Goal: Information Seeking & Learning: Learn about a topic

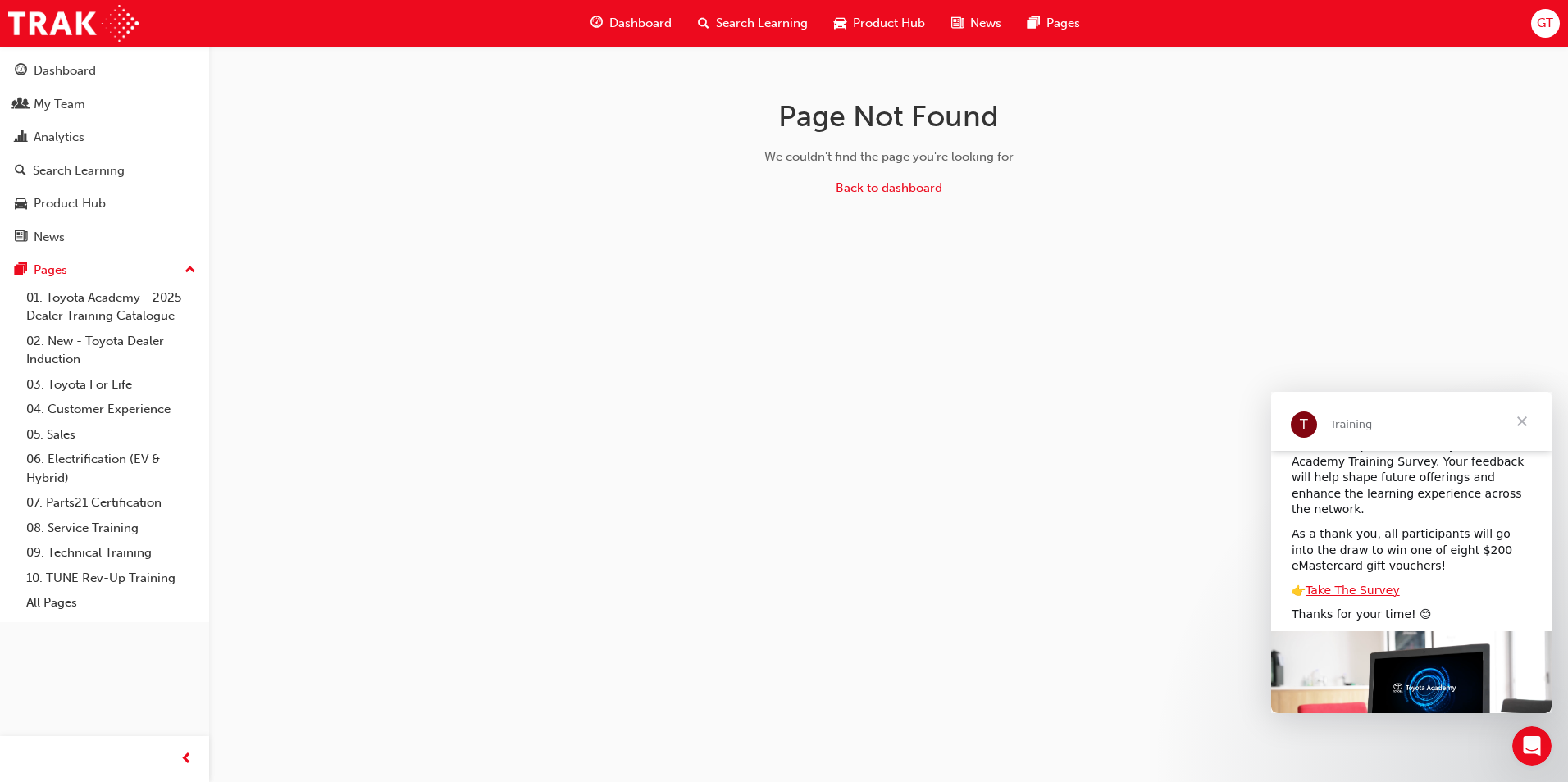
scroll to position [82, 0]
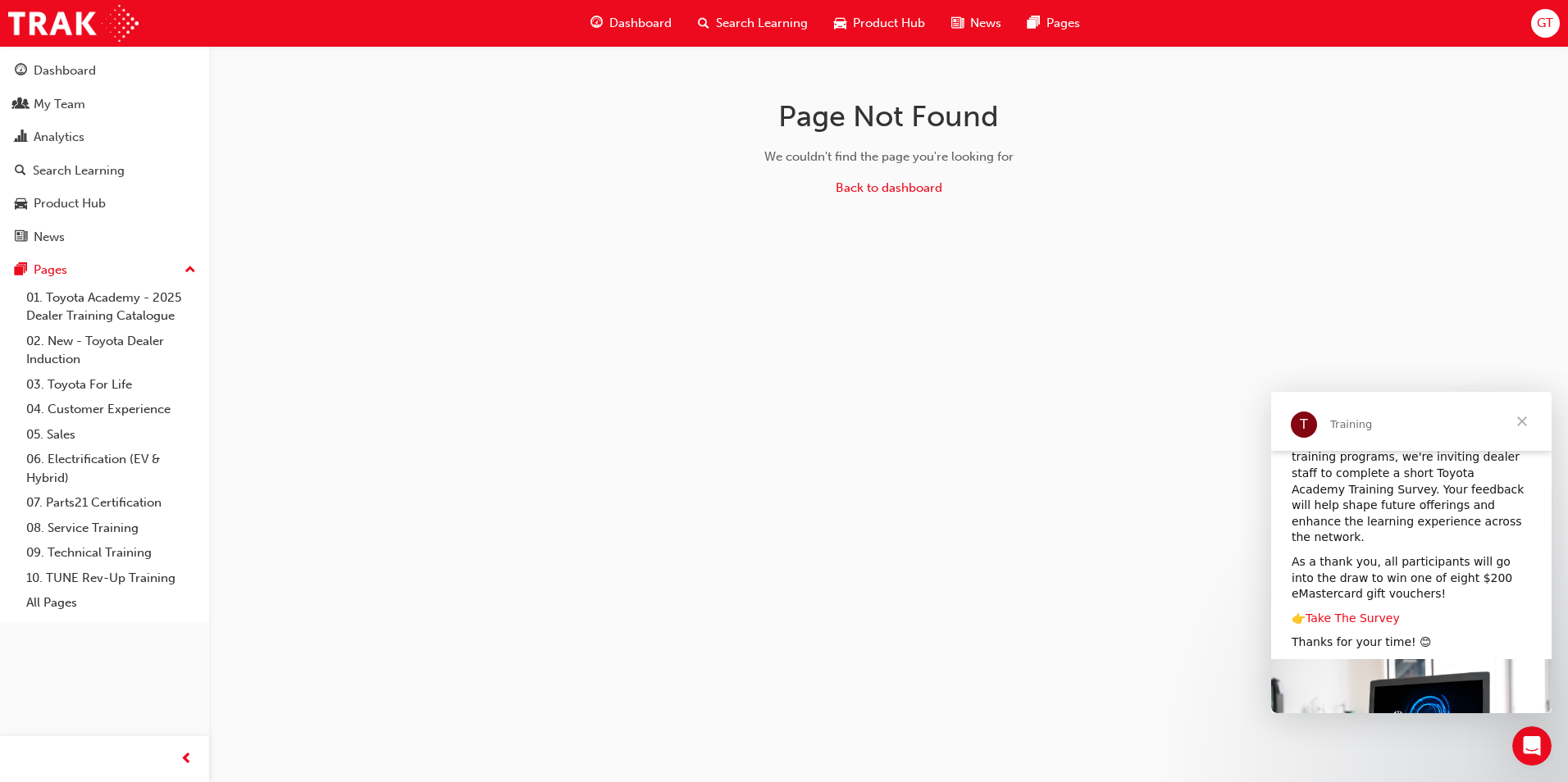
click at [1359, 611] on link "Take The Survey" at bounding box center [1352, 618] width 94 height 13
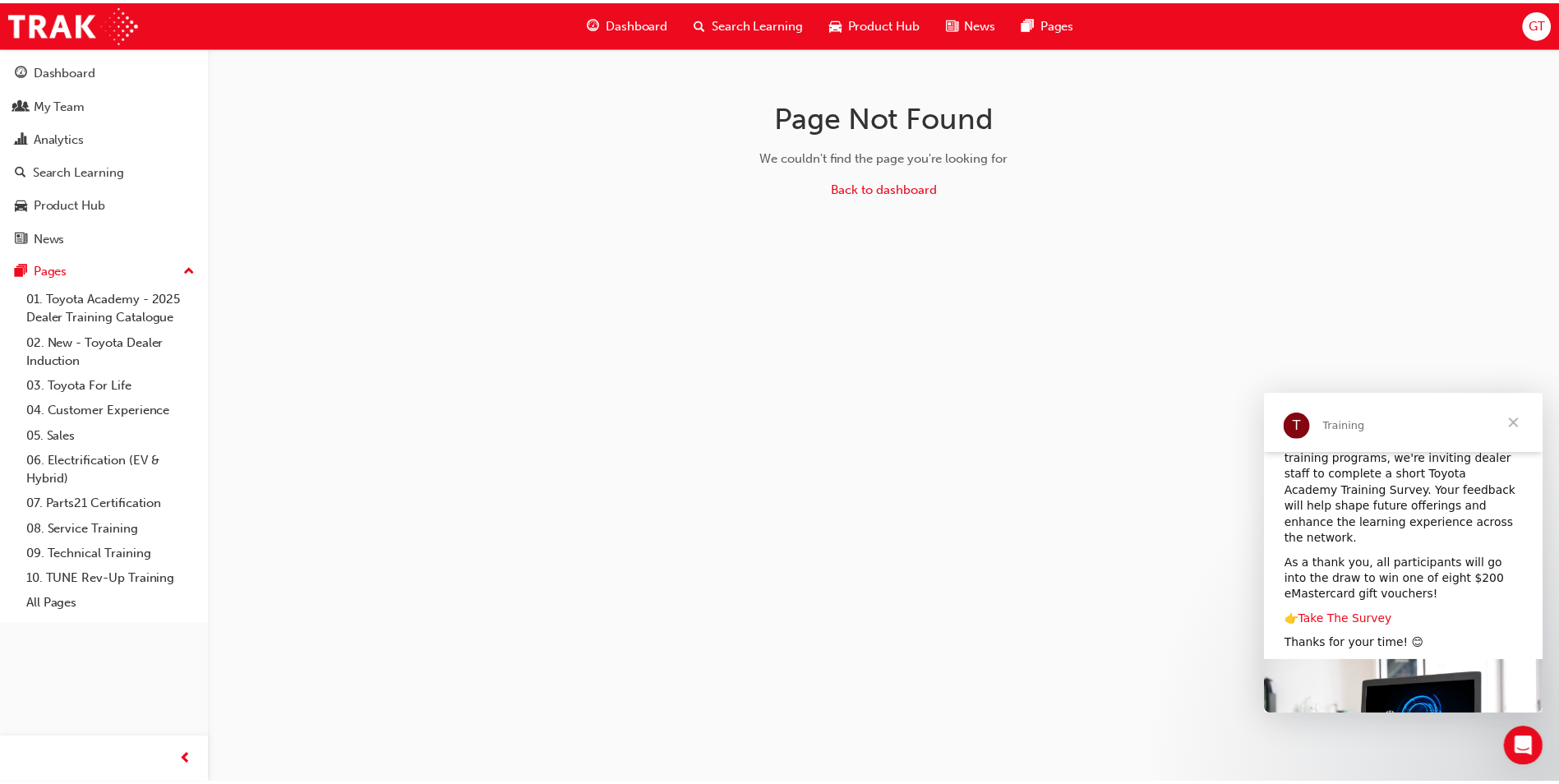
scroll to position [175, 0]
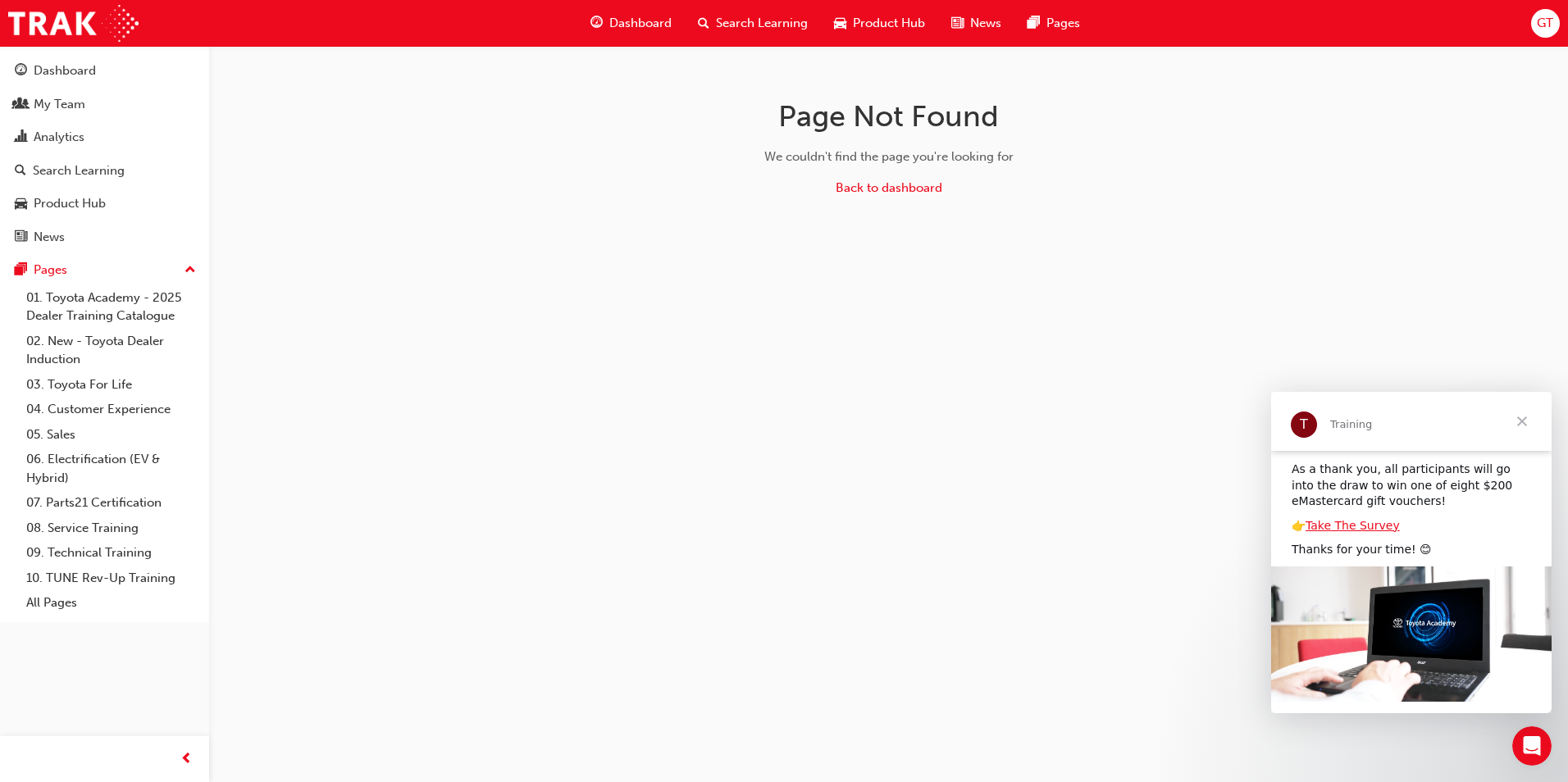
click at [1515, 426] on span "Close" at bounding box center [1521, 421] width 59 height 59
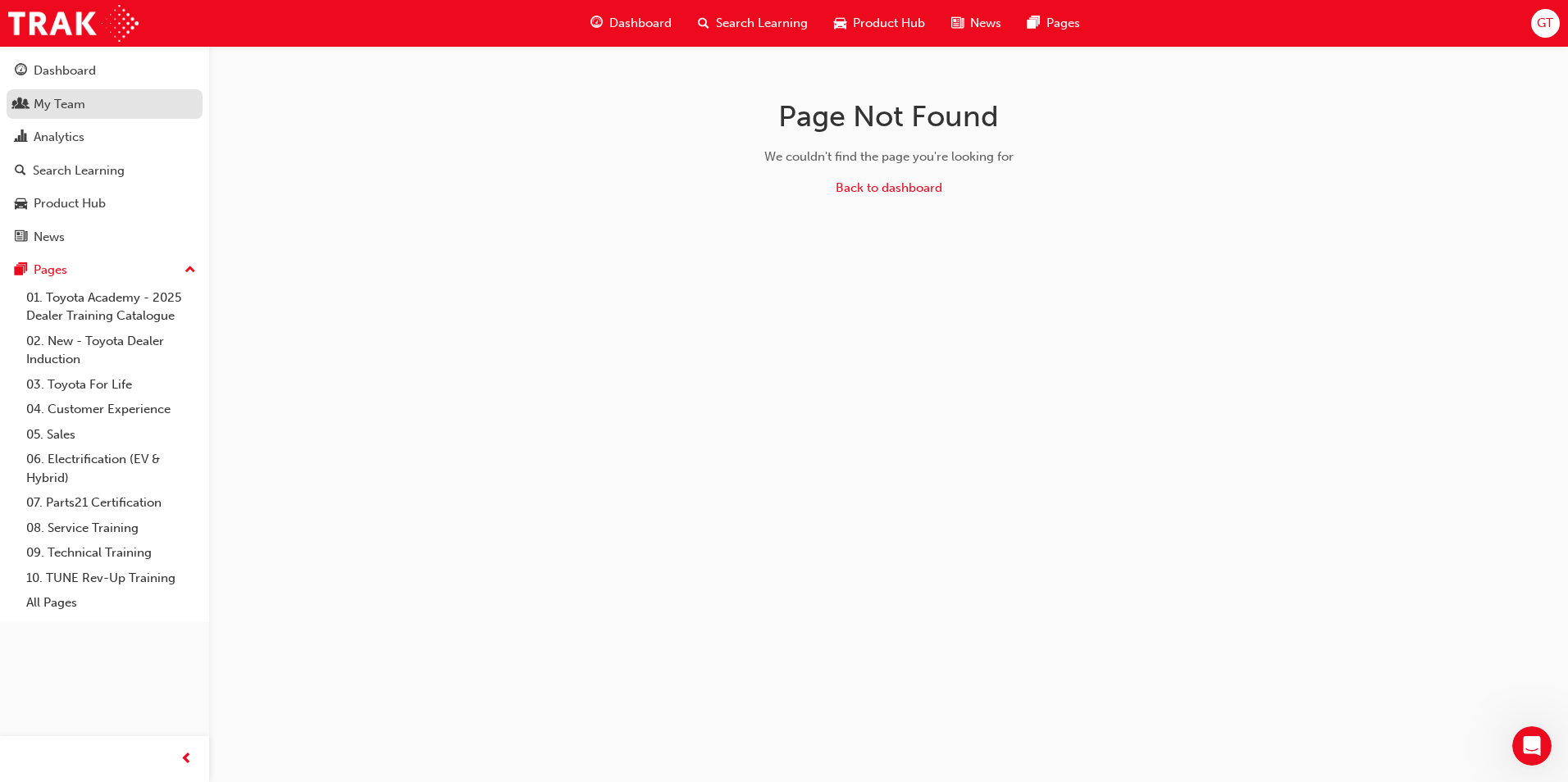
drag, startPoint x: 77, startPoint y: 72, endPoint x: 127, endPoint y: 105, distance: 59.9
click at [77, 72] on div "Dashboard" at bounding box center [64, 71] width 62 height 19
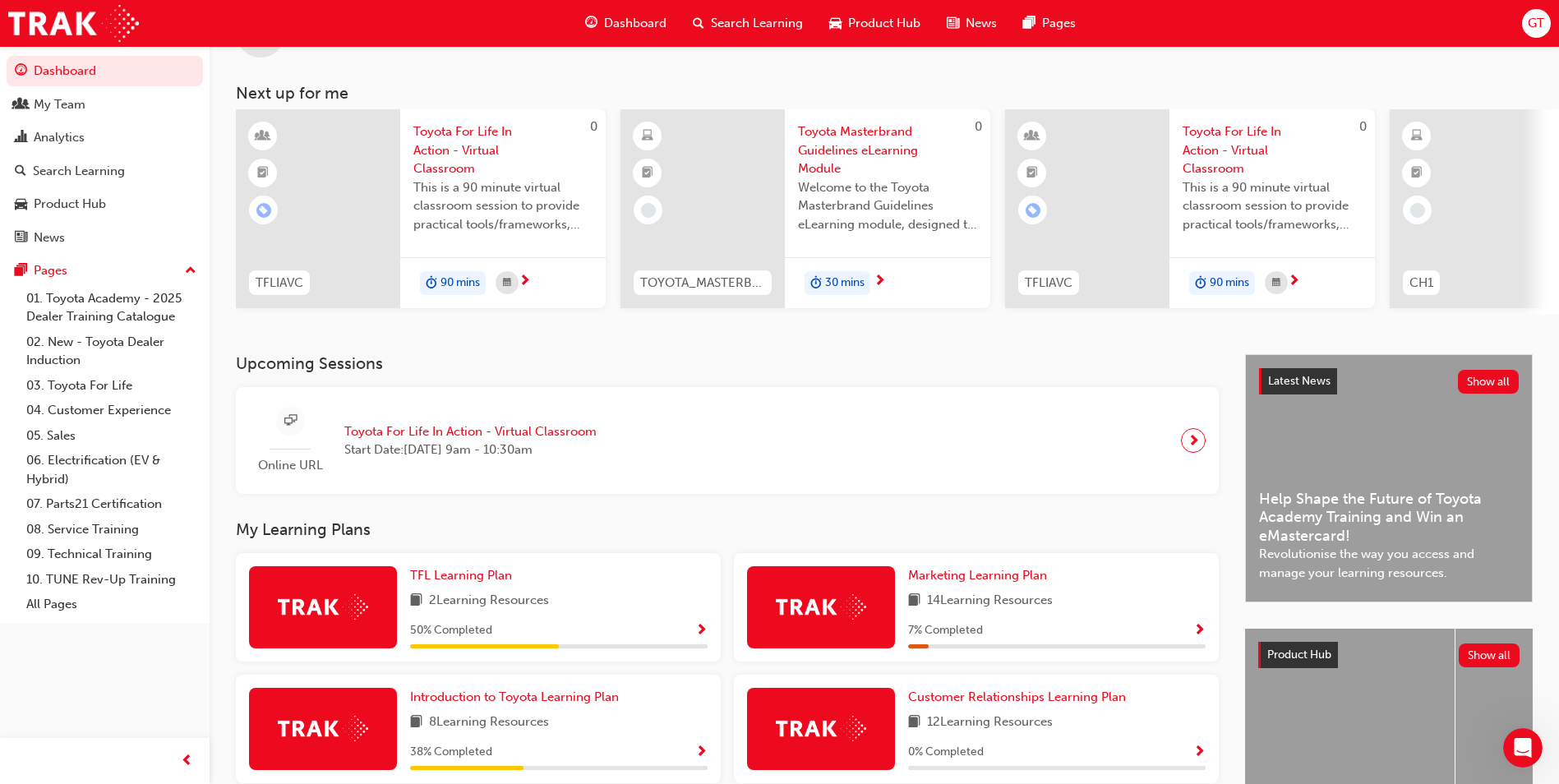
scroll to position [164, 0]
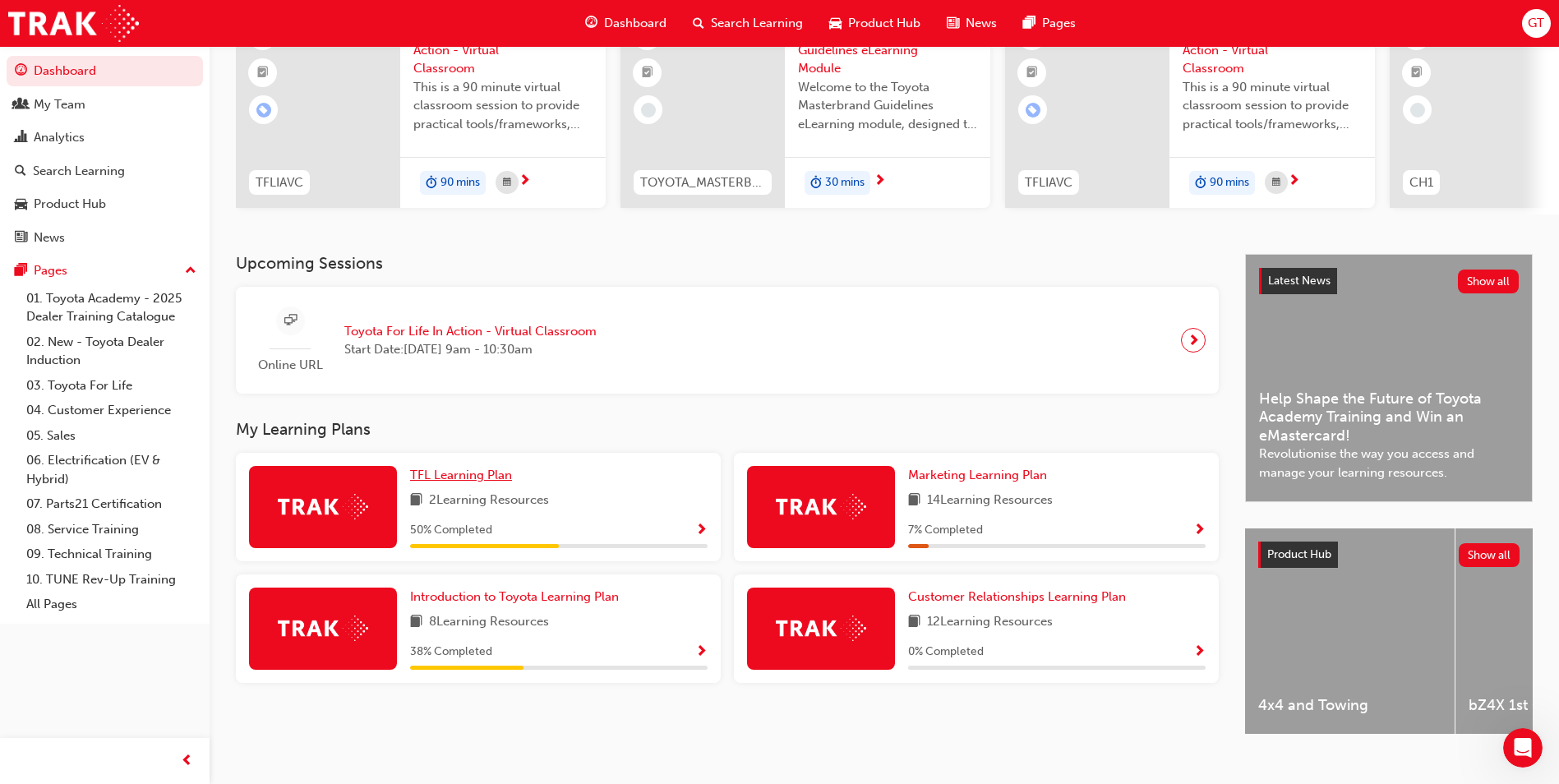
click at [478, 480] on span "TFL Learning Plan" at bounding box center [461, 475] width 102 height 15
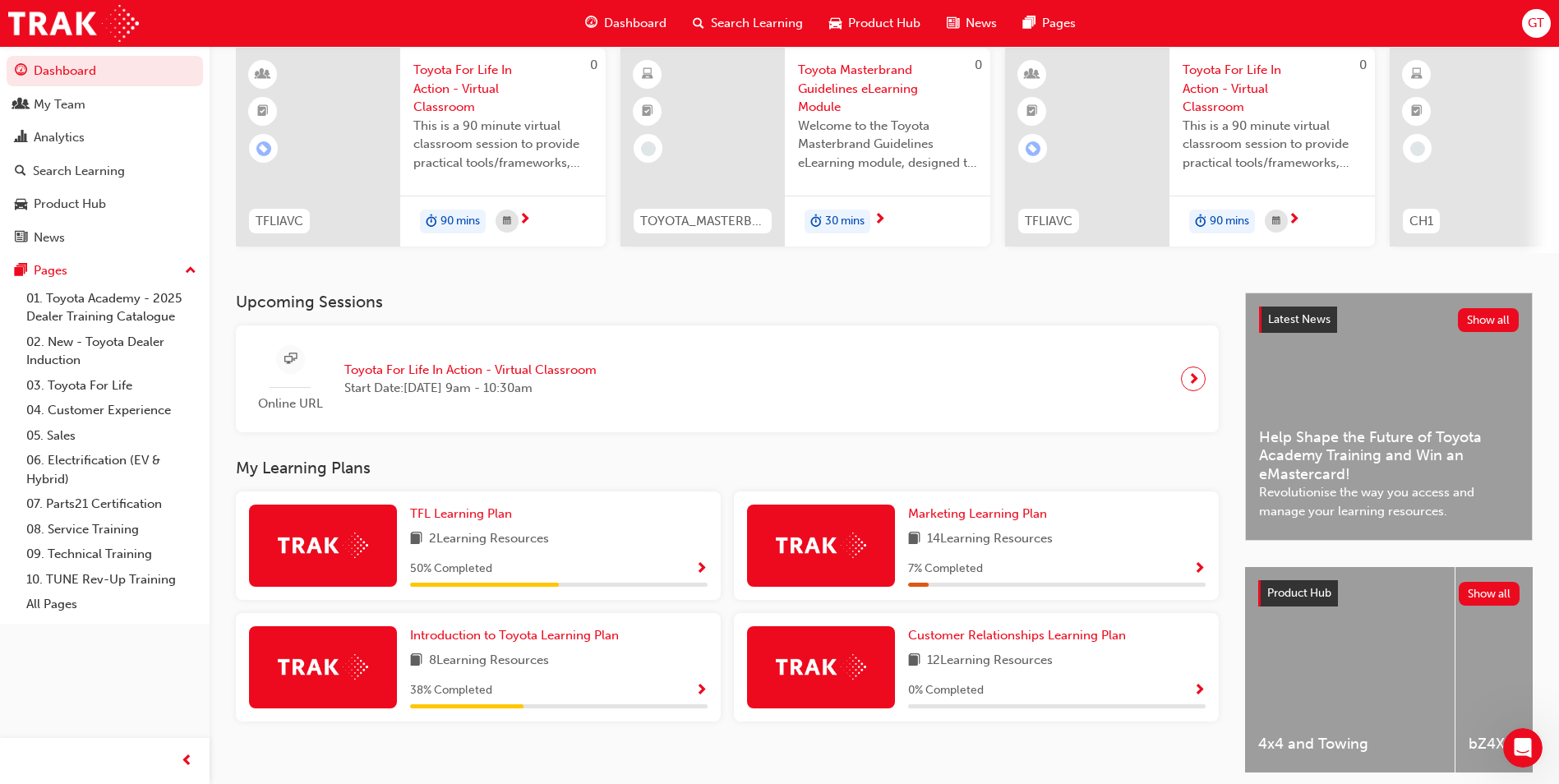
scroll to position [198, 0]
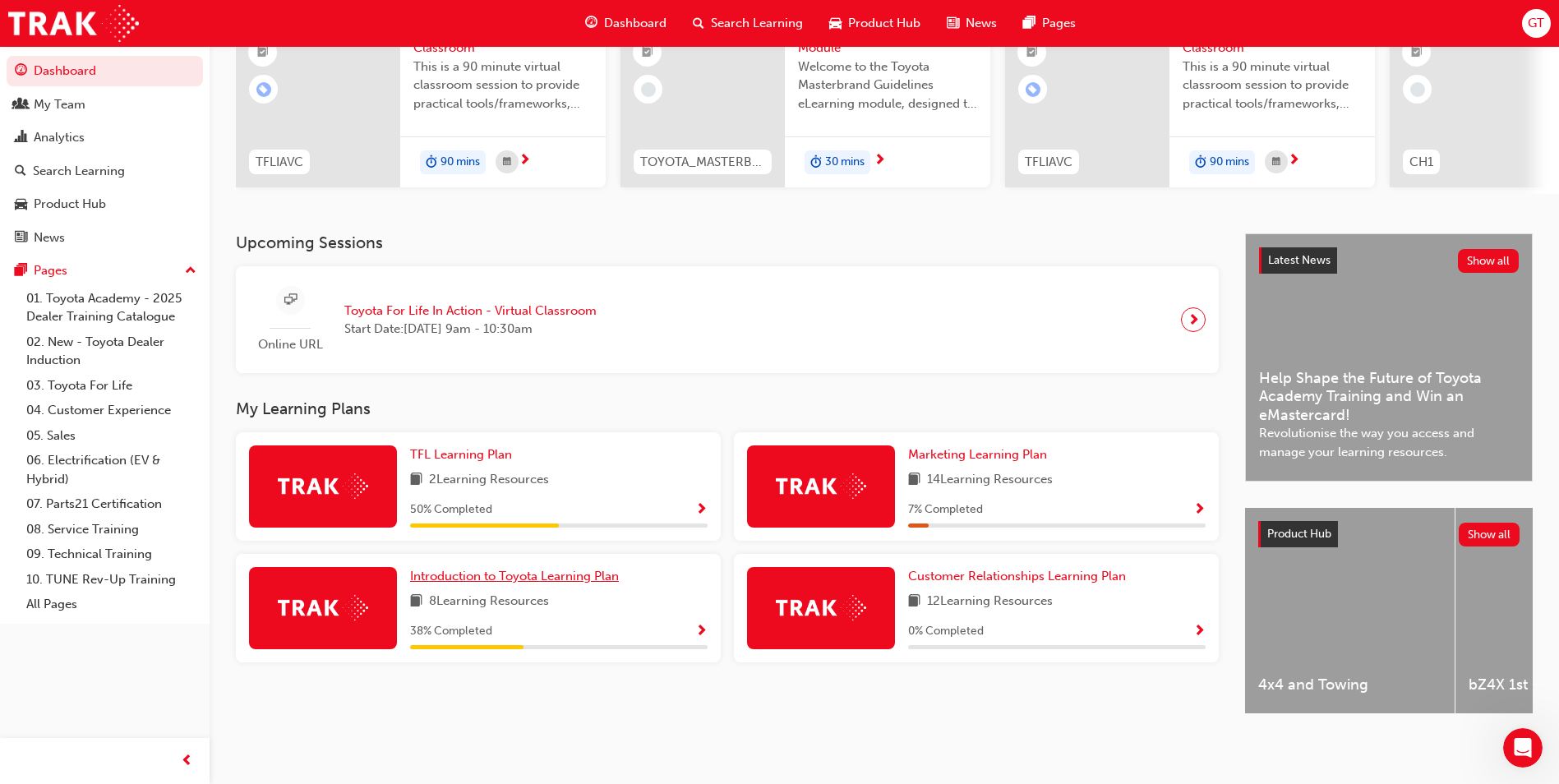
click at [490, 569] on span "Introduction to Toyota Learning Plan" at bounding box center [514, 576] width 209 height 15
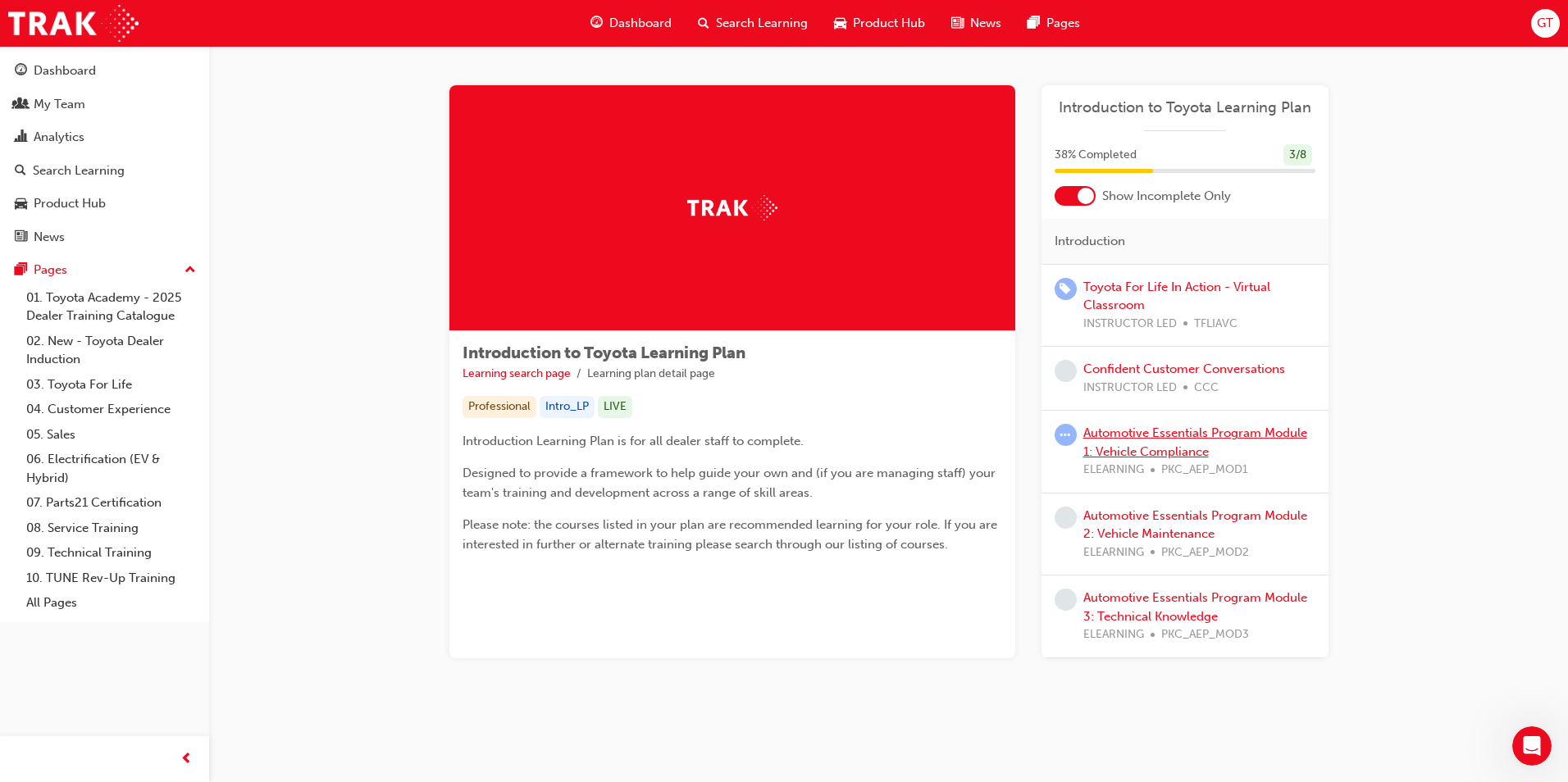
click at [1102, 446] on link "Automotive Essentials Program Module 1: Vehicle Compliance" at bounding box center [1195, 442] width 224 height 33
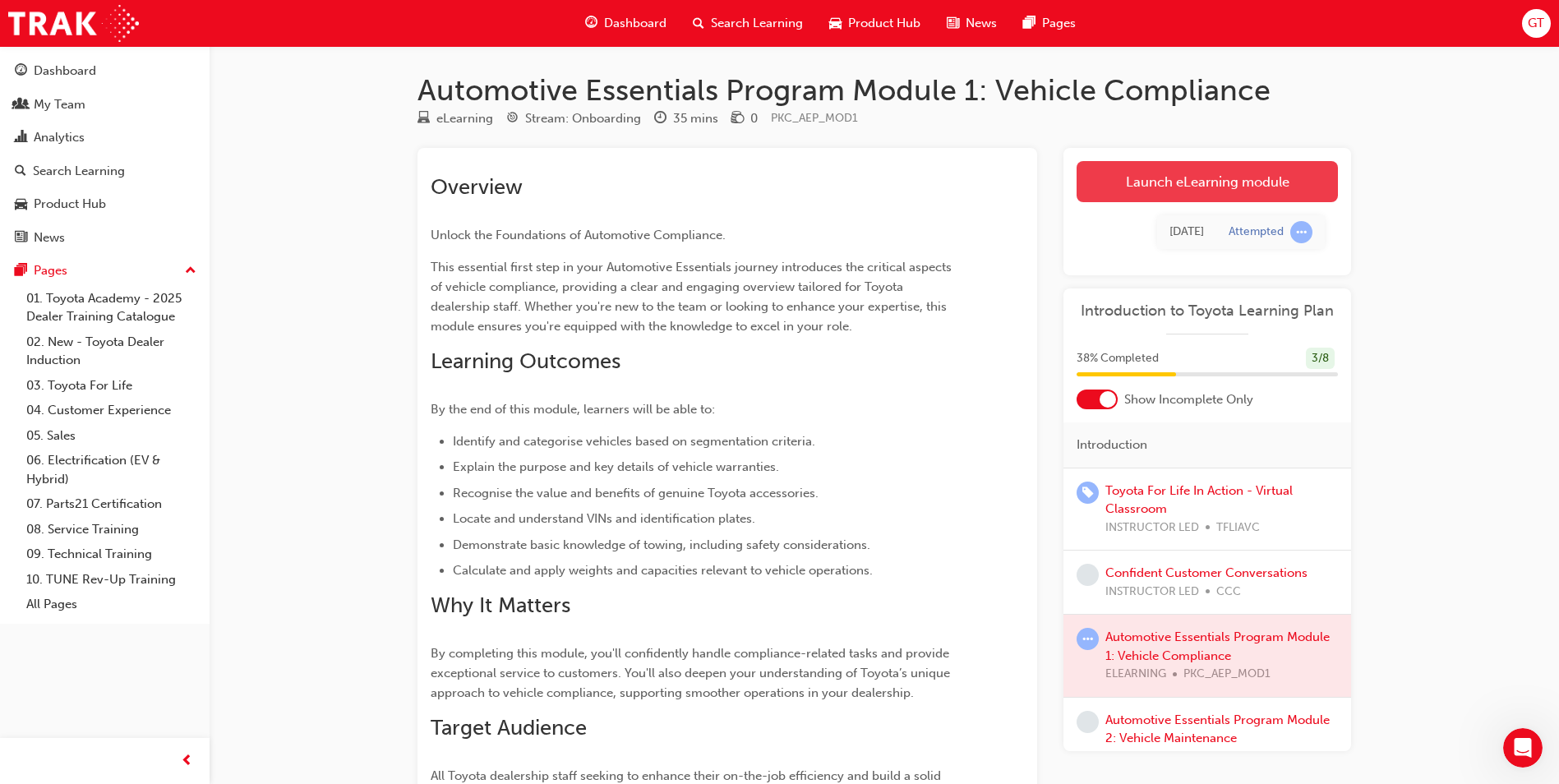
click at [1212, 173] on link "Launch eLearning module" at bounding box center [1207, 181] width 261 height 41
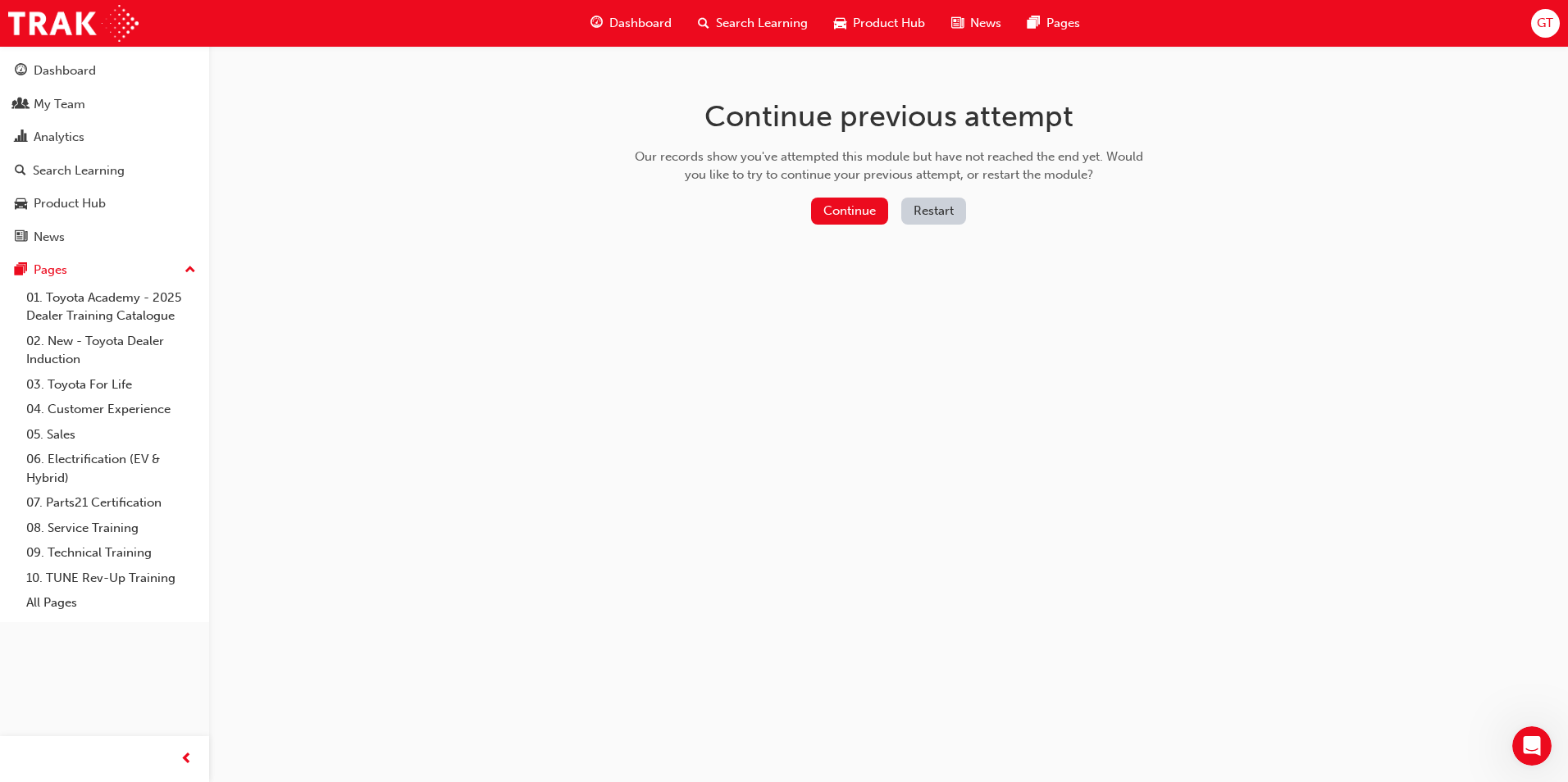
click at [832, 193] on div "Continue previous attempt Our records show you've attempted this module but hav…" at bounding box center [889, 164] width 533 height 237
click at [831, 202] on button "Continue" at bounding box center [849, 211] width 77 height 27
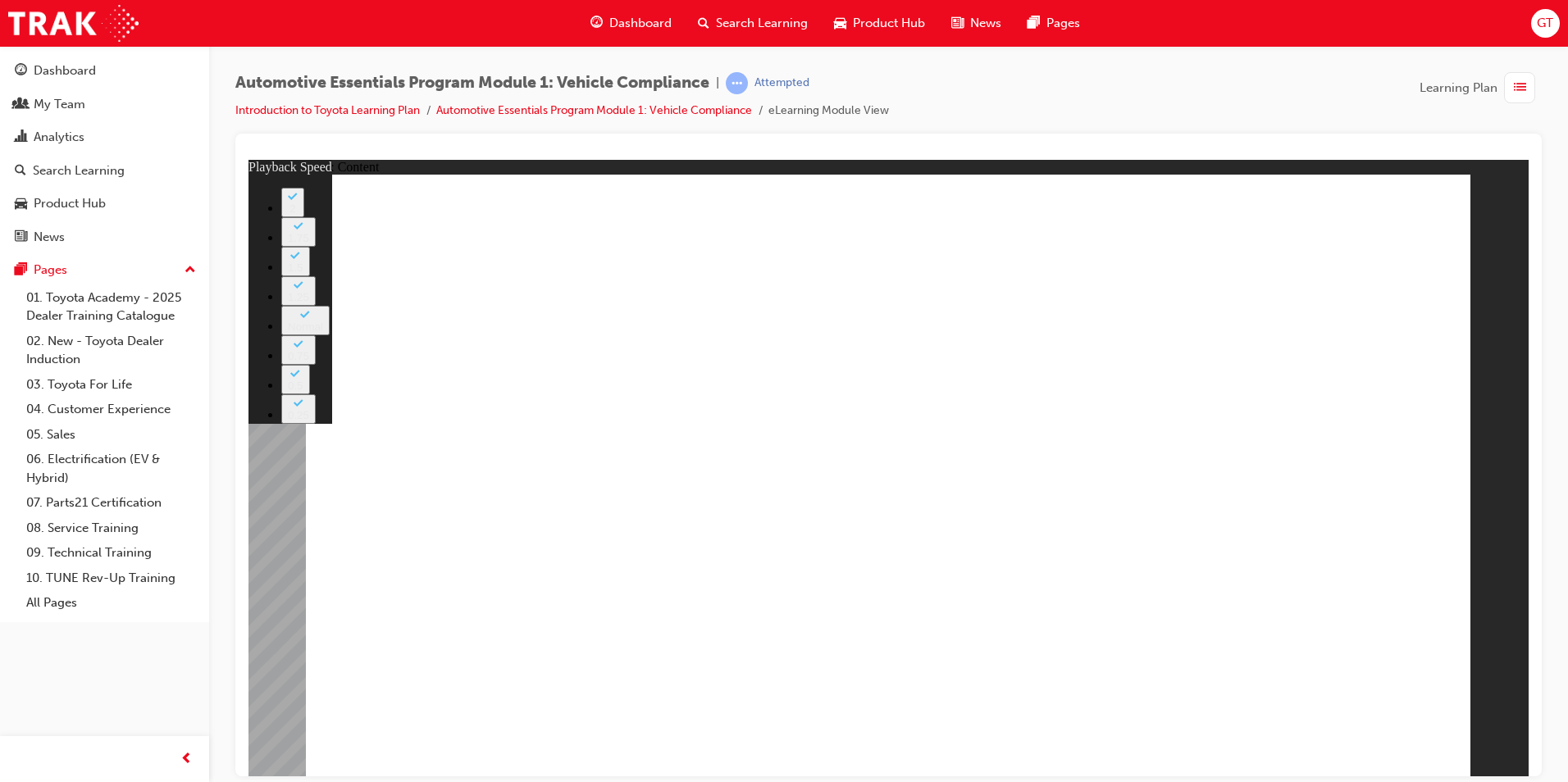
type input "35"
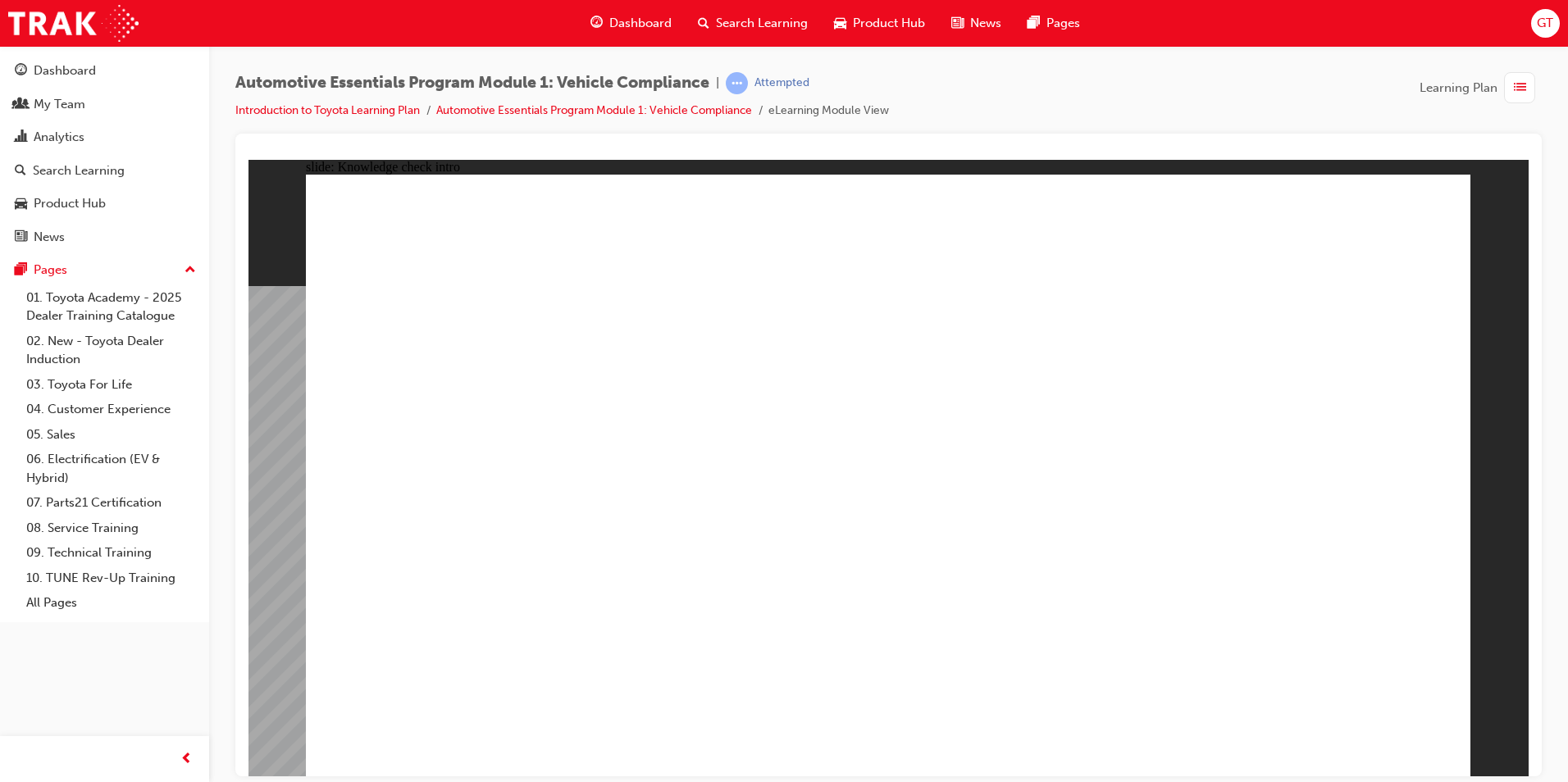
radio input "true"
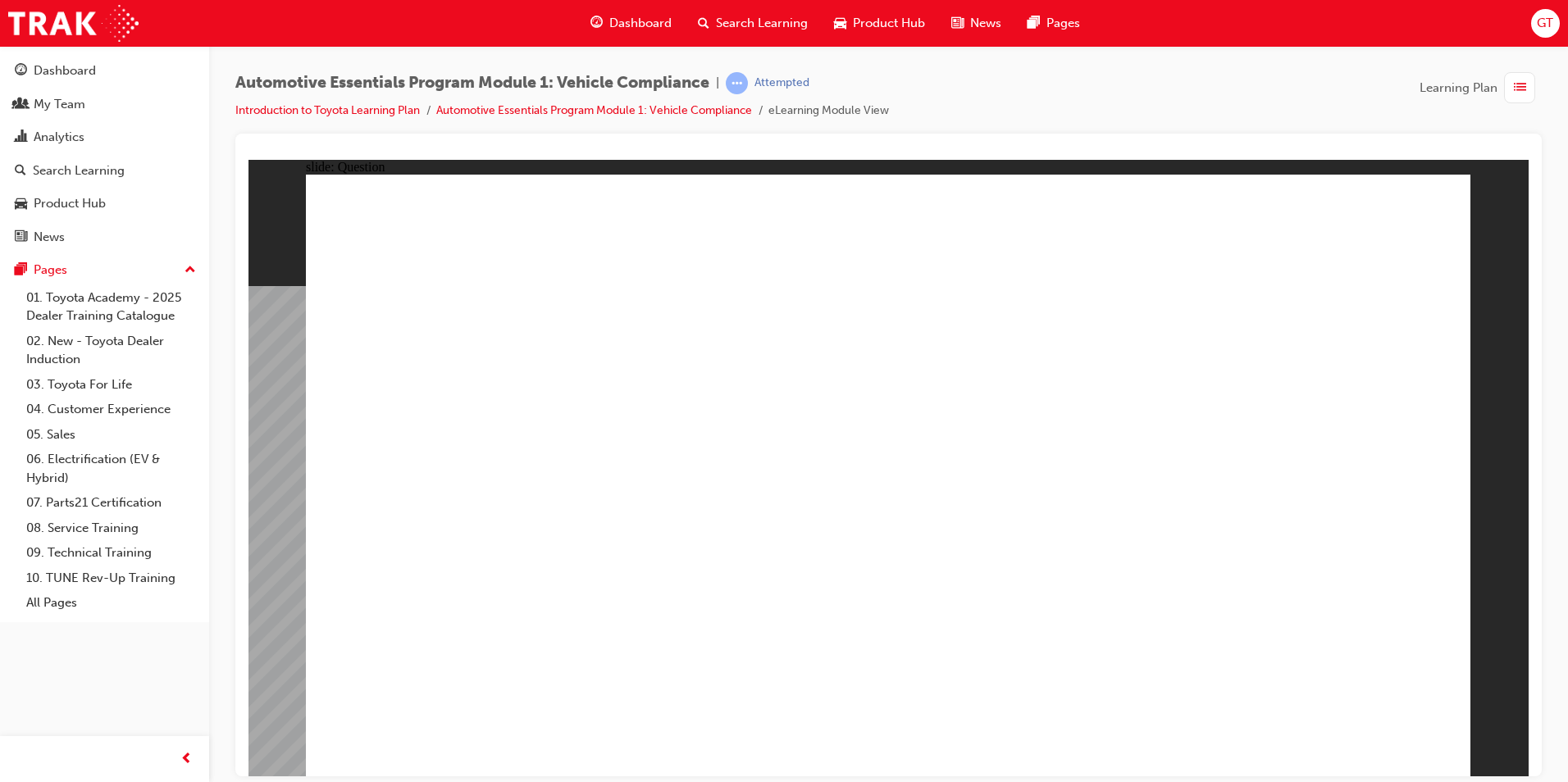
radio input "true"
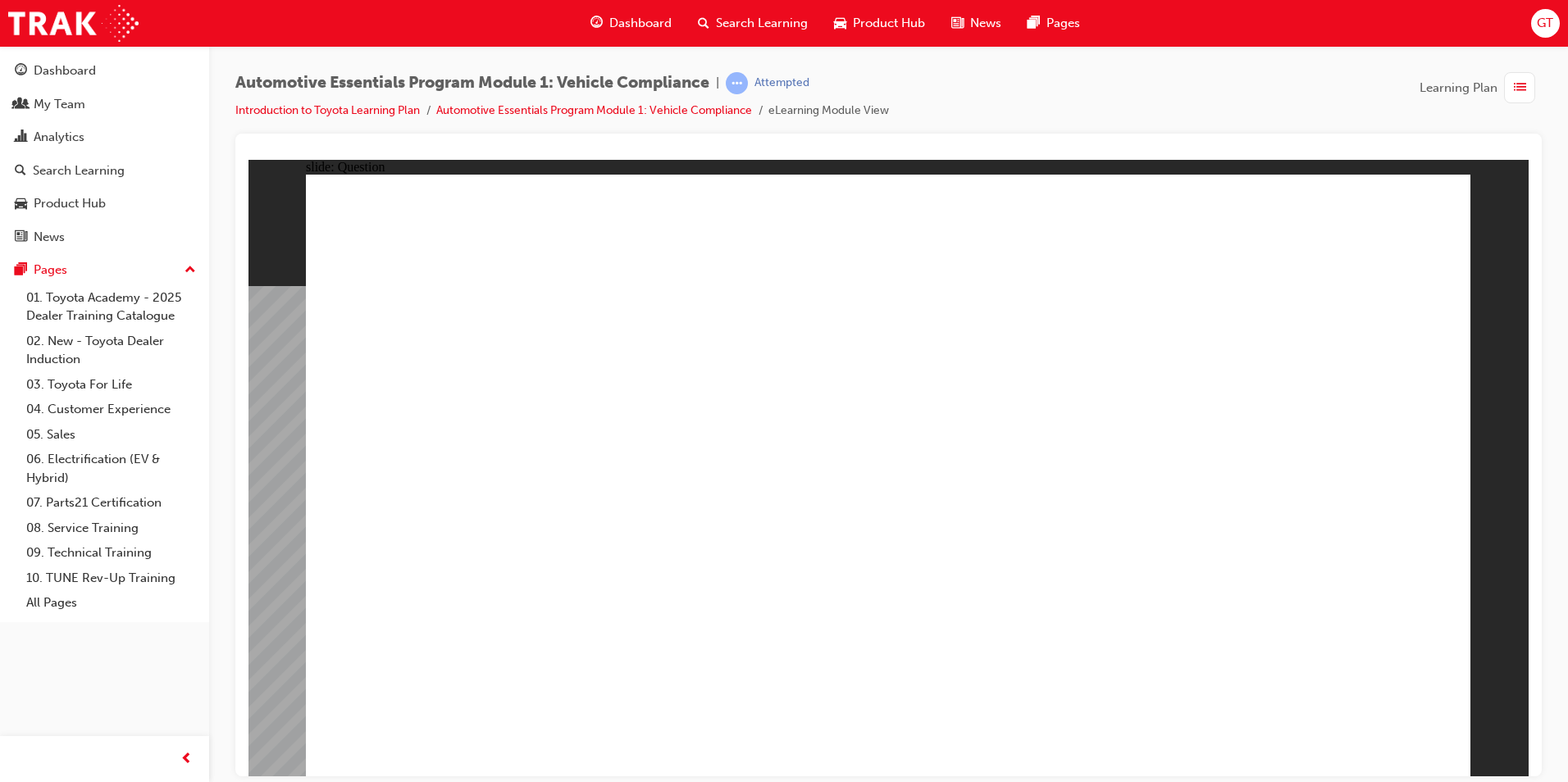
radio input "true"
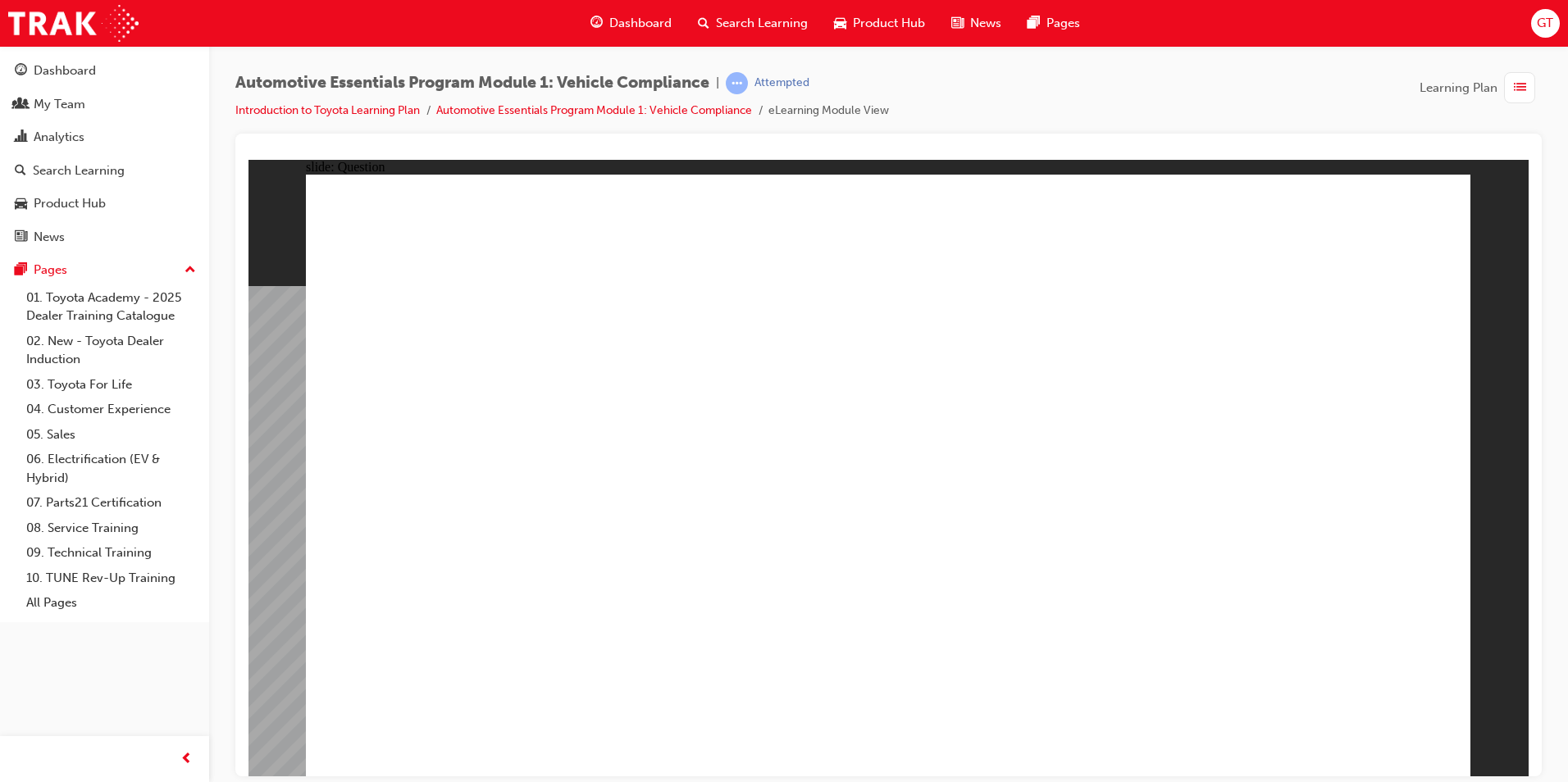
radio input "true"
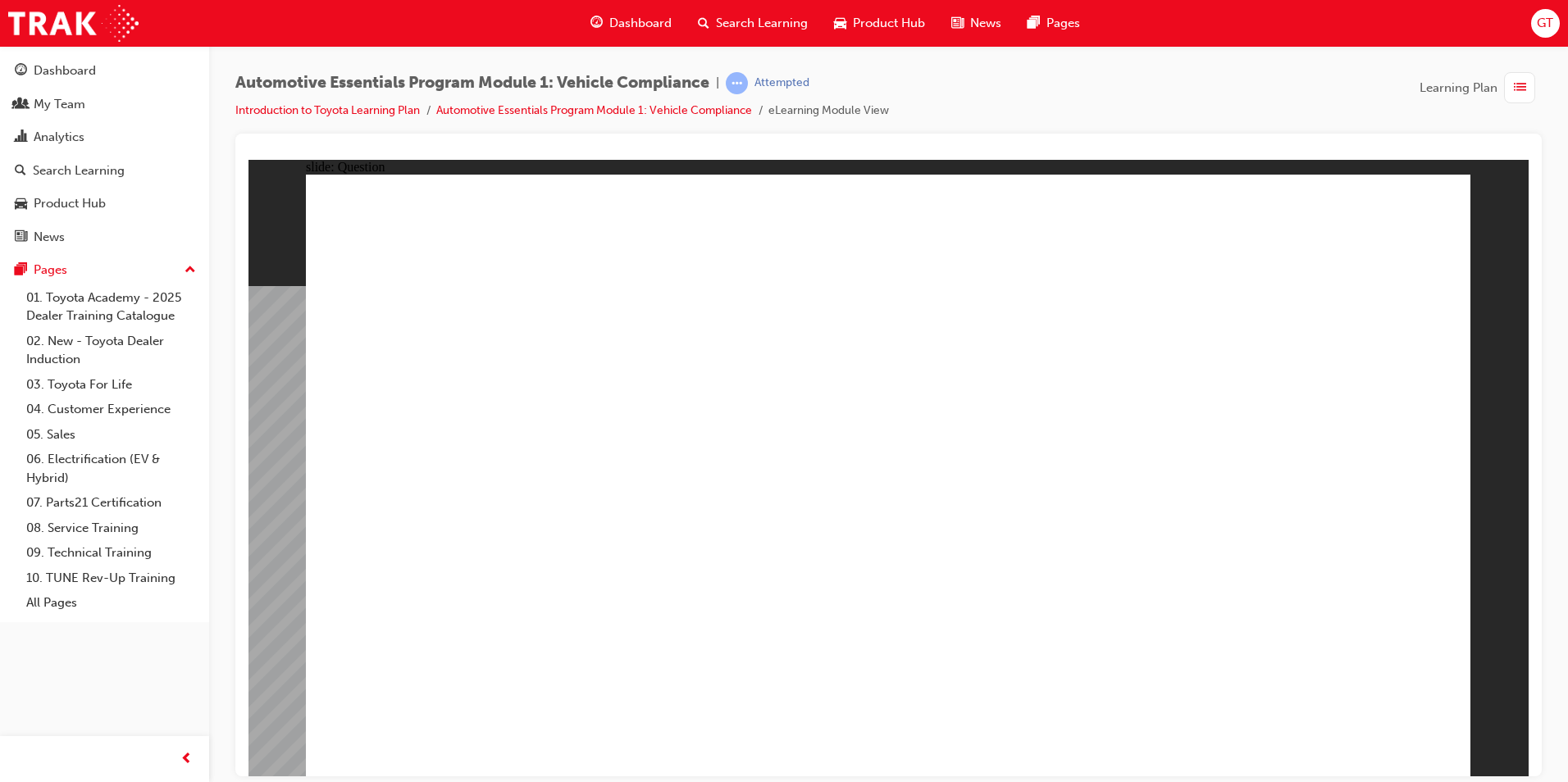
radio input "true"
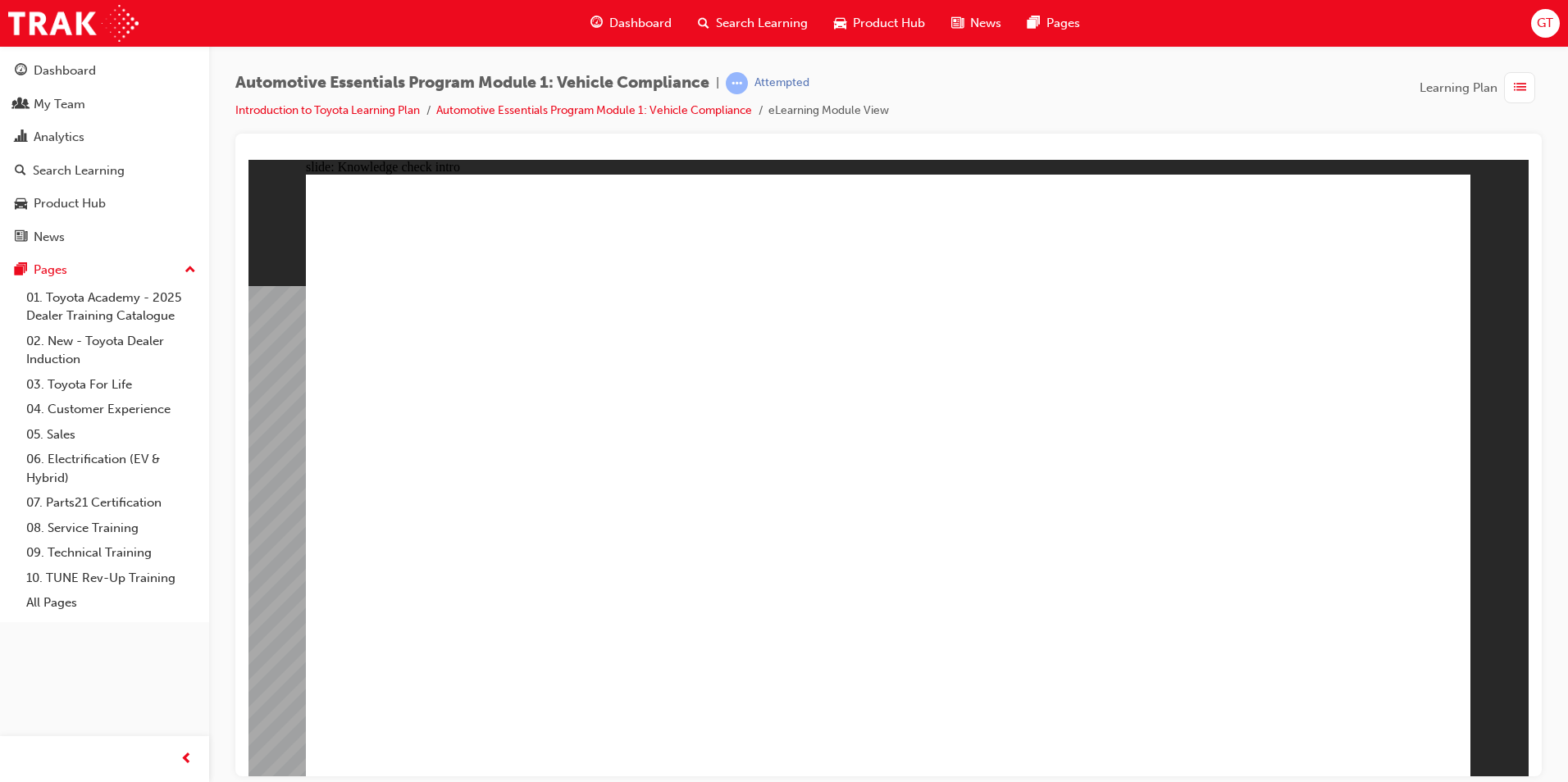
radio input "true"
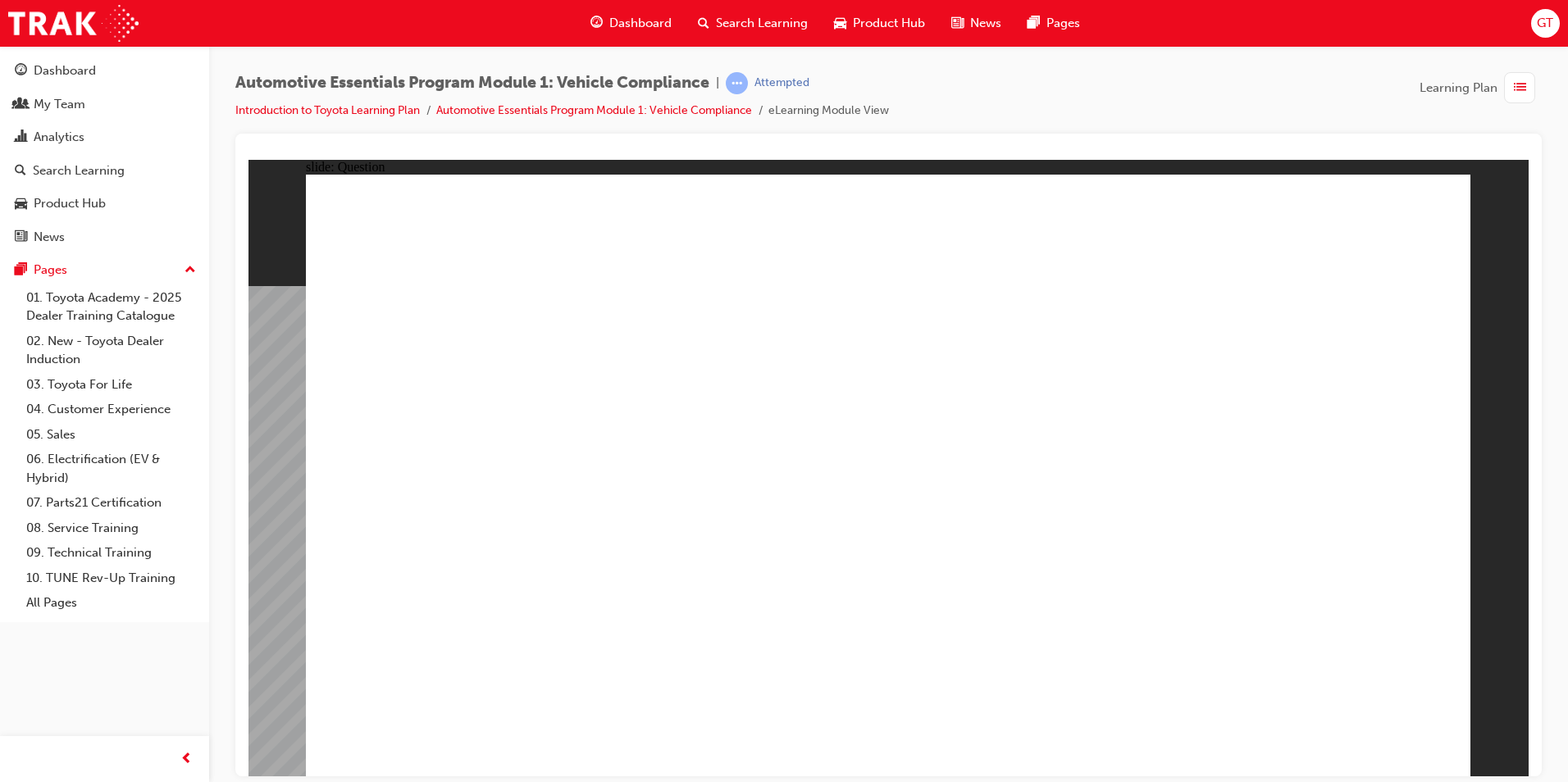
radio input "true"
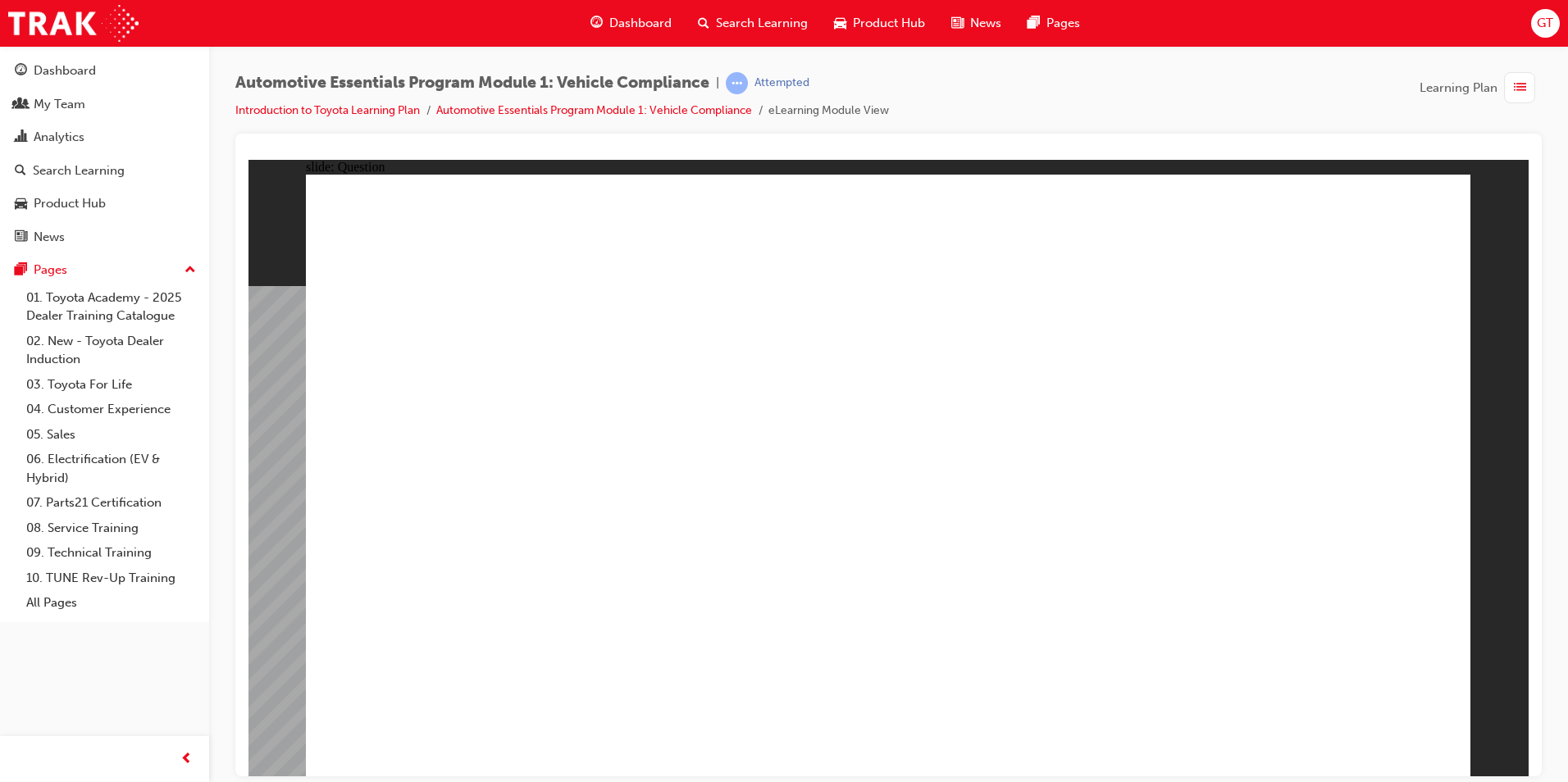
radio input "true"
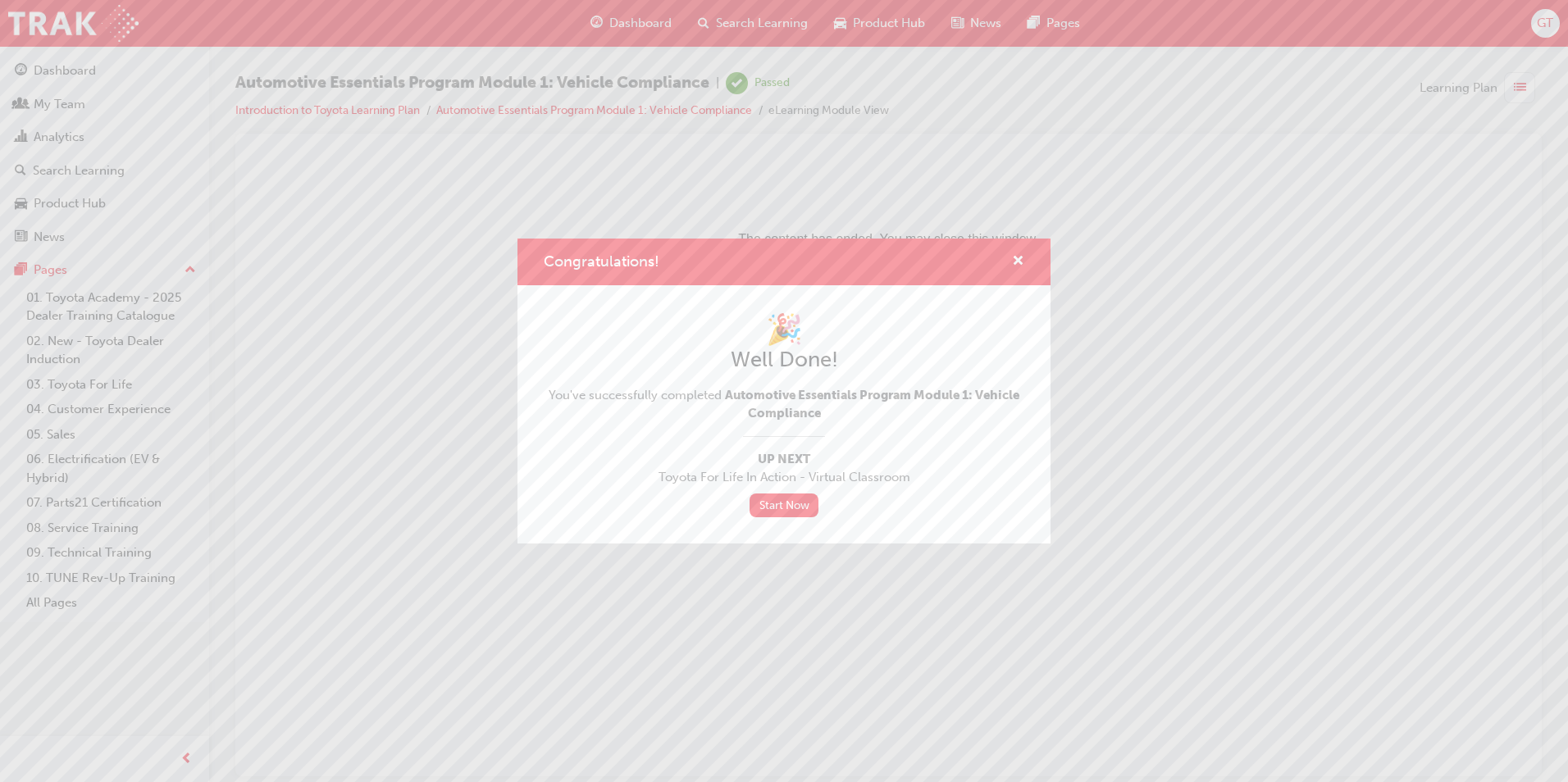
click at [1016, 281] on div "Congratulations!" at bounding box center [784, 261] width 533 height 47
click at [1018, 264] on span "cross-icon" at bounding box center [1018, 262] width 12 height 15
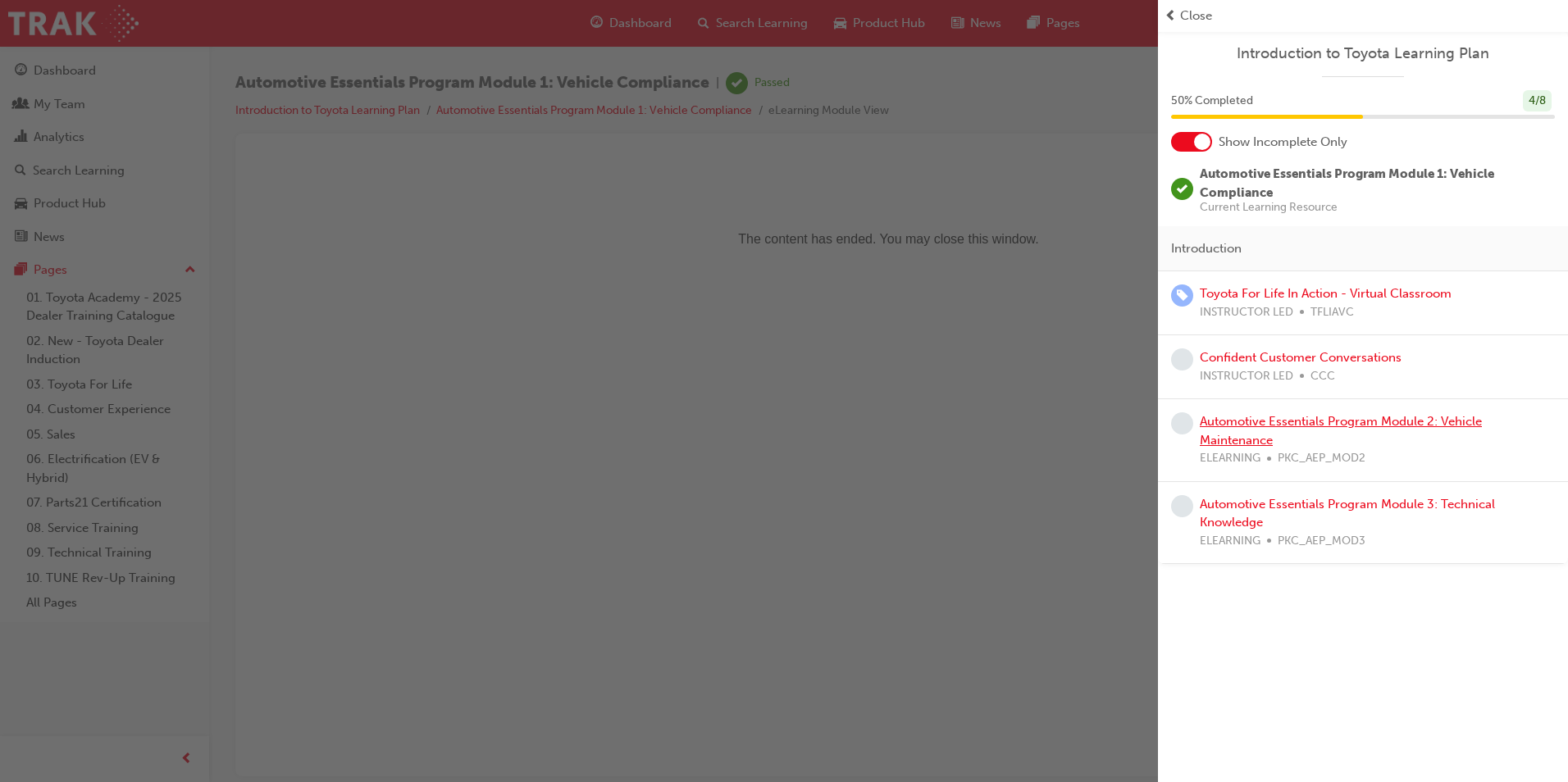
click at [1352, 428] on link "Automotive Essentials Program Module 2: Vehicle Maintenance" at bounding box center [1341, 431] width 282 height 33
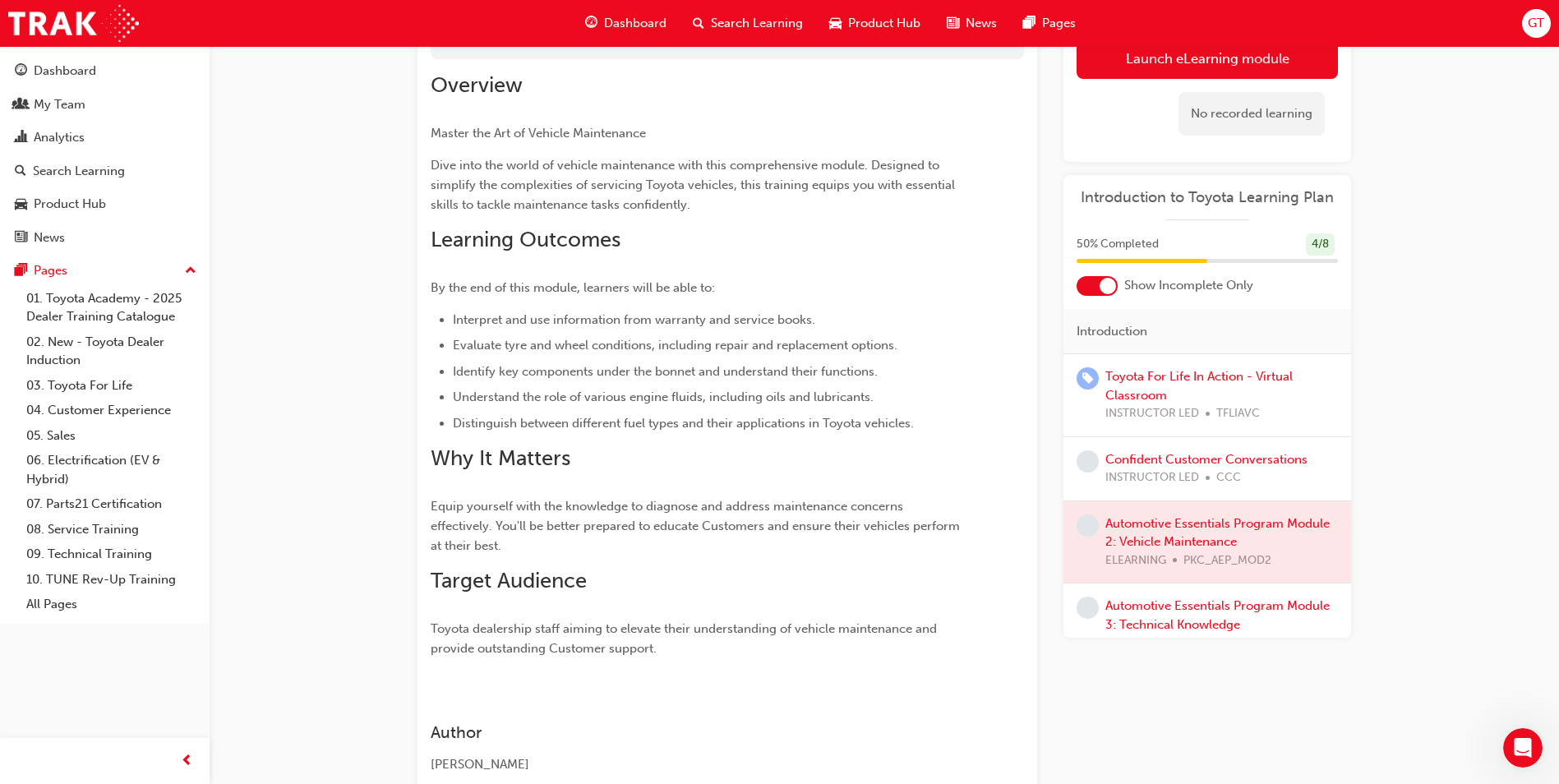
scroll to position [164, 0]
click at [1223, 521] on div at bounding box center [1207, 542] width 287 height 82
click at [1214, 528] on div at bounding box center [1207, 542] width 287 height 82
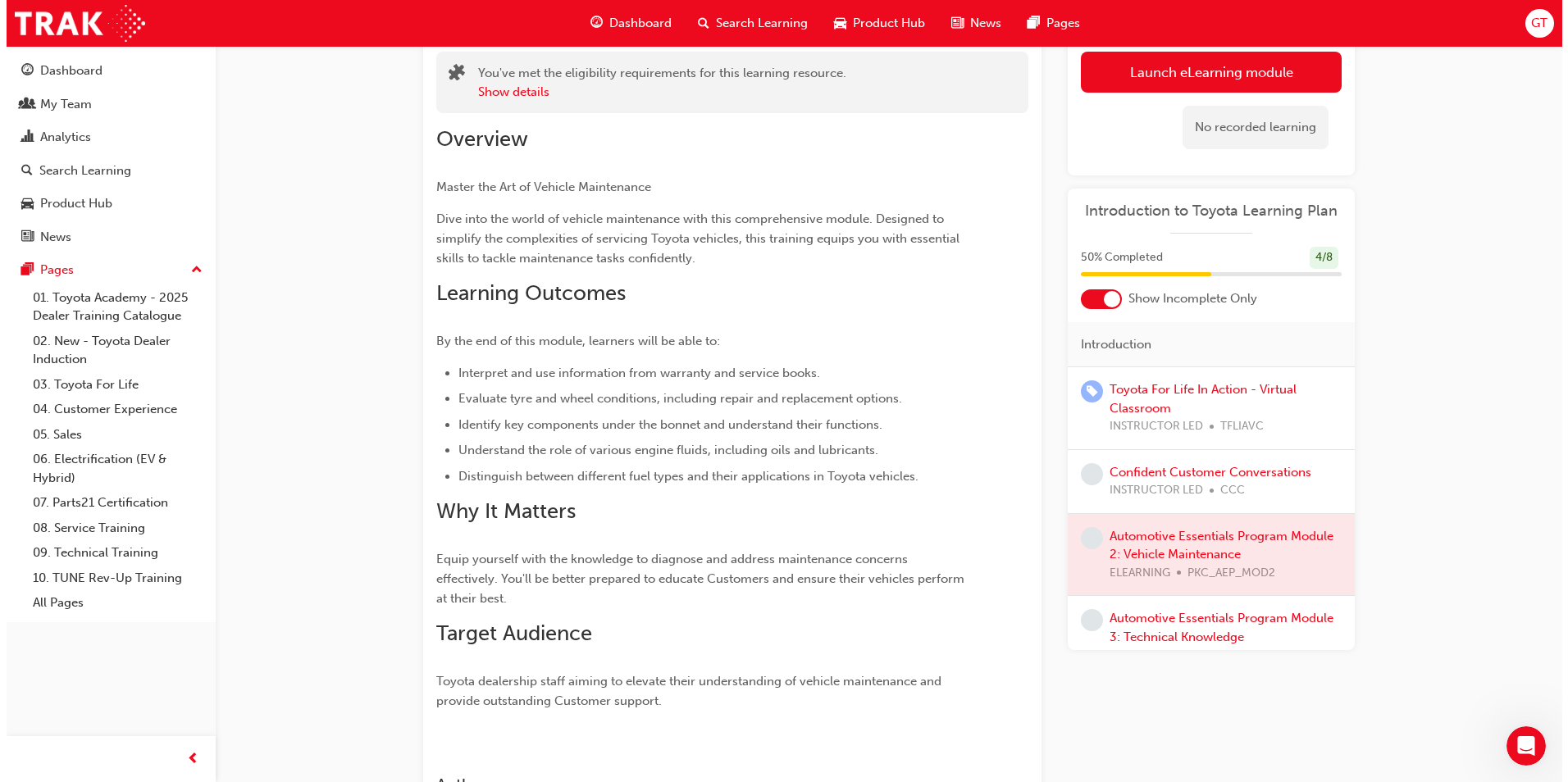
scroll to position [0, 0]
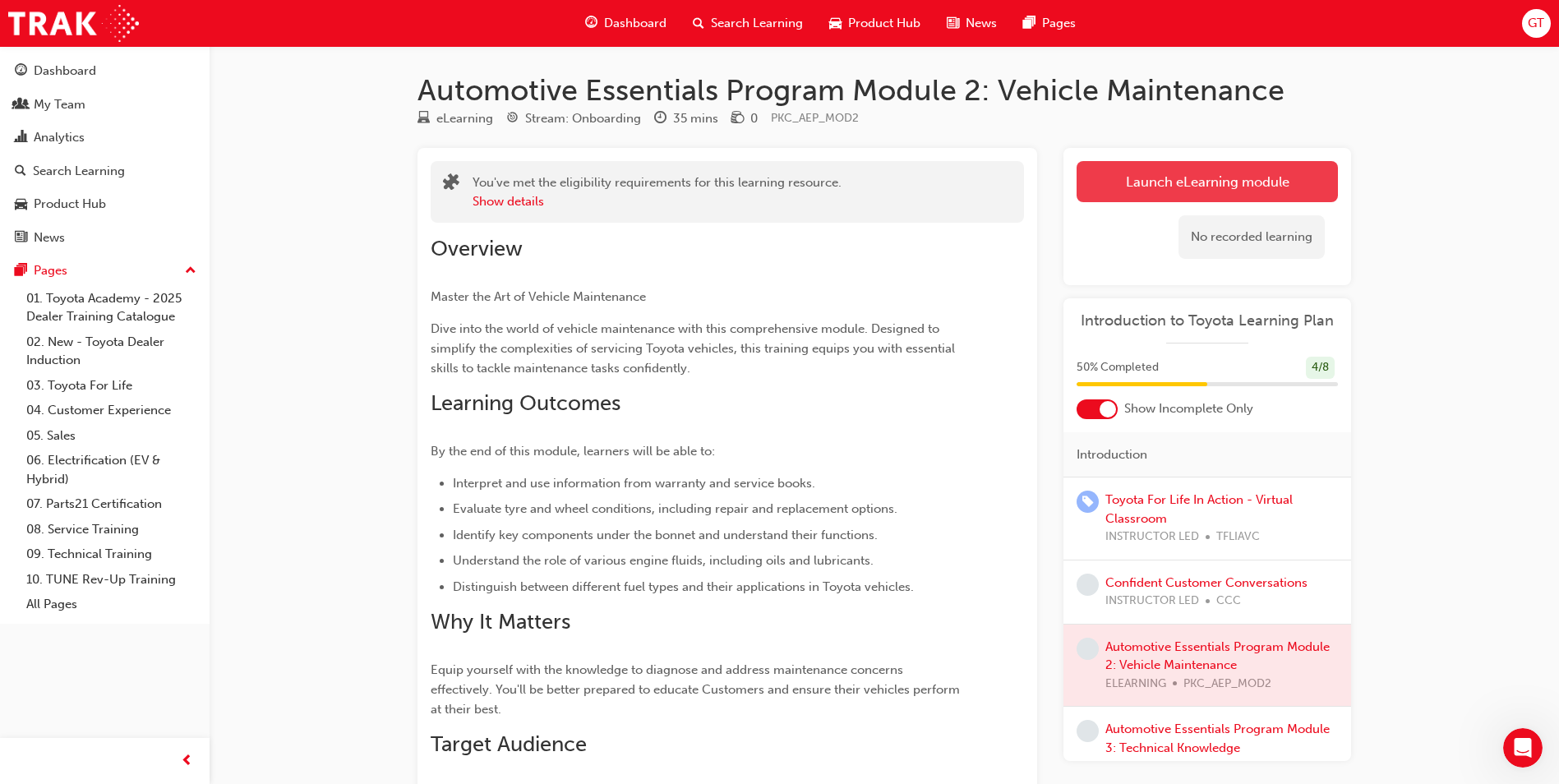
click at [1088, 189] on link "Launch eLearning module" at bounding box center [1207, 181] width 261 height 41
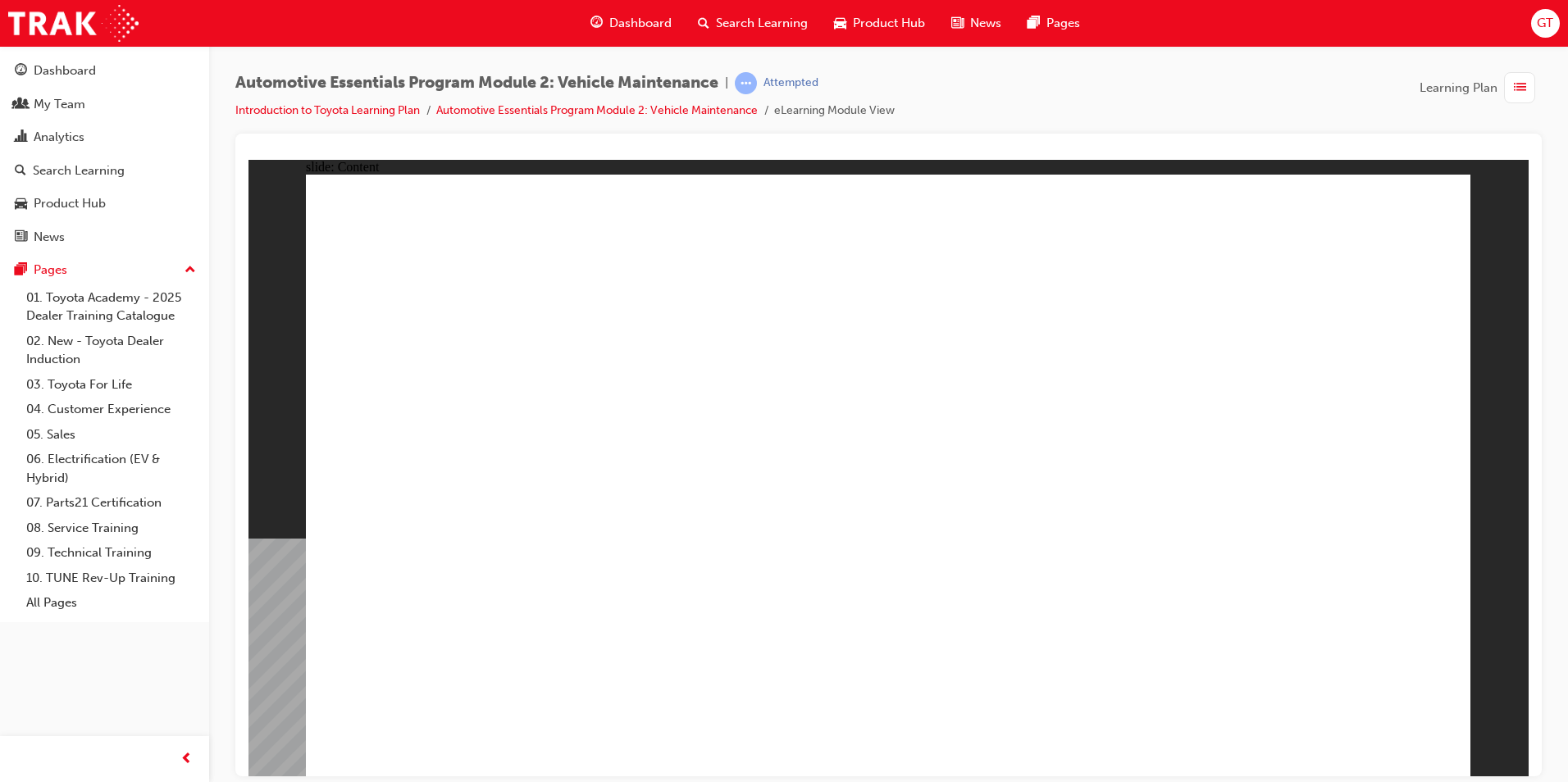
drag, startPoint x: 1416, startPoint y: 213, endPoint x: 1397, endPoint y: 264, distance: 54.4
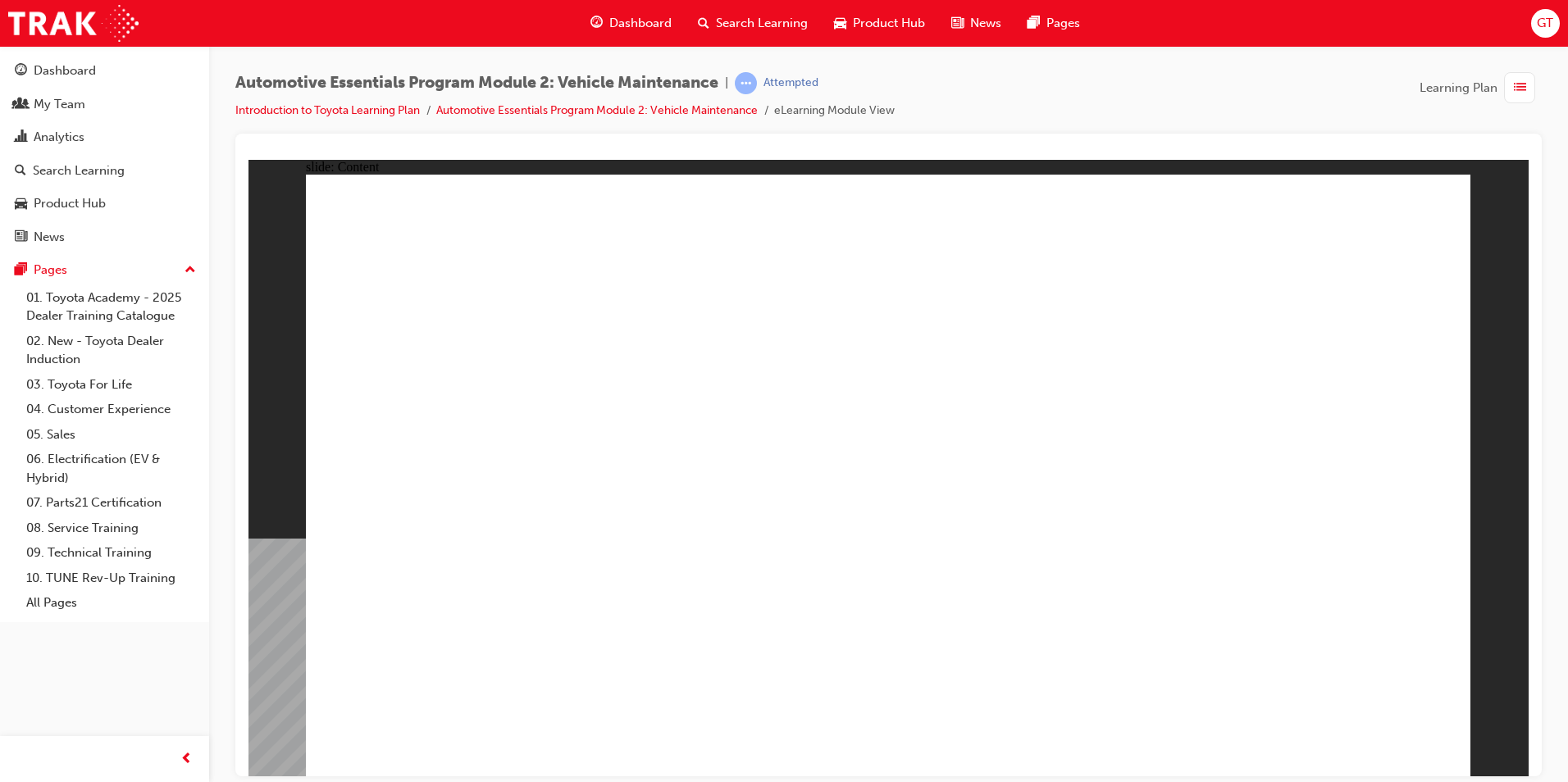
drag, startPoint x: 1409, startPoint y: 716, endPoint x: 1398, endPoint y: 720, distance: 11.7
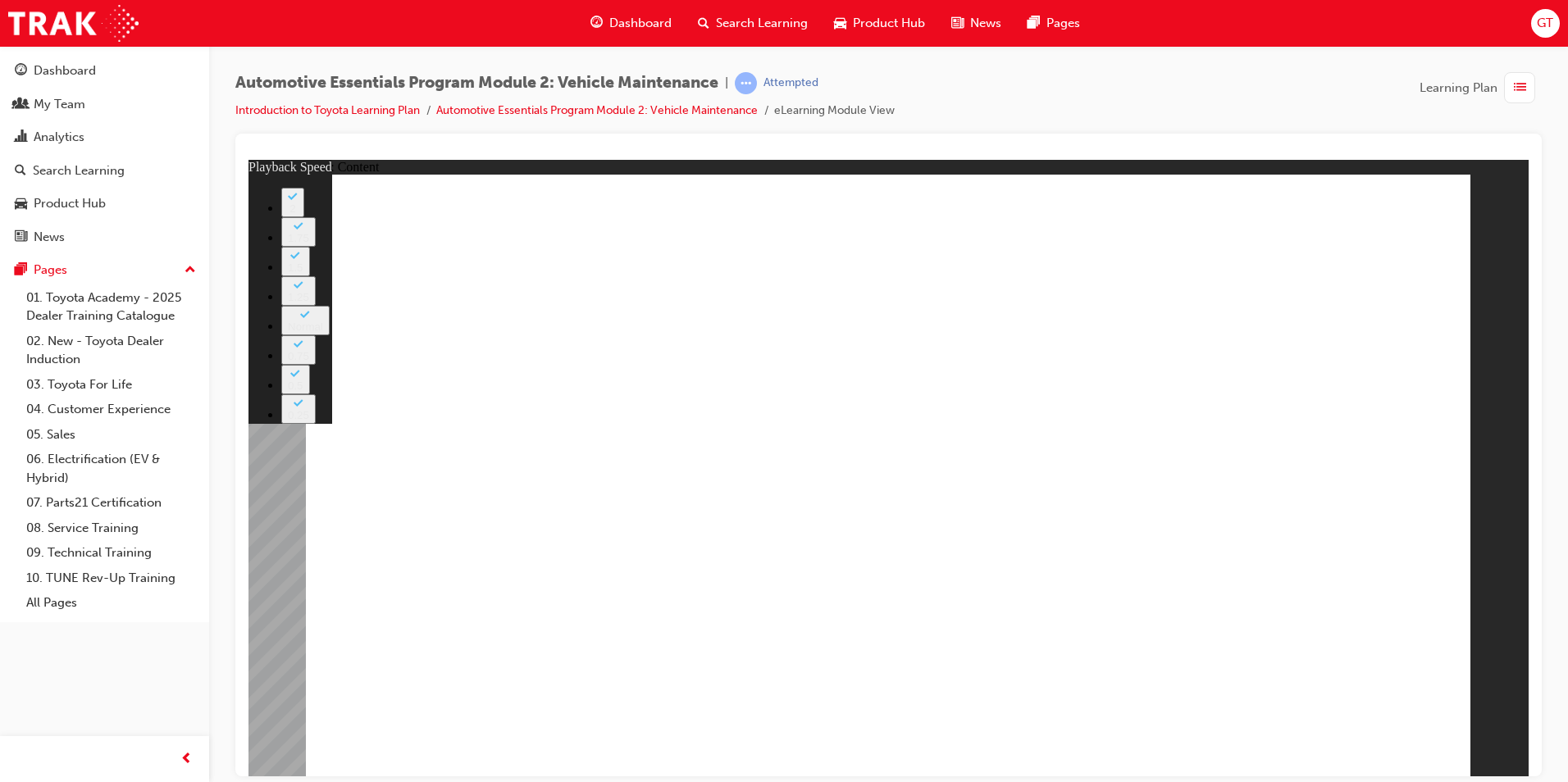
type input "33"
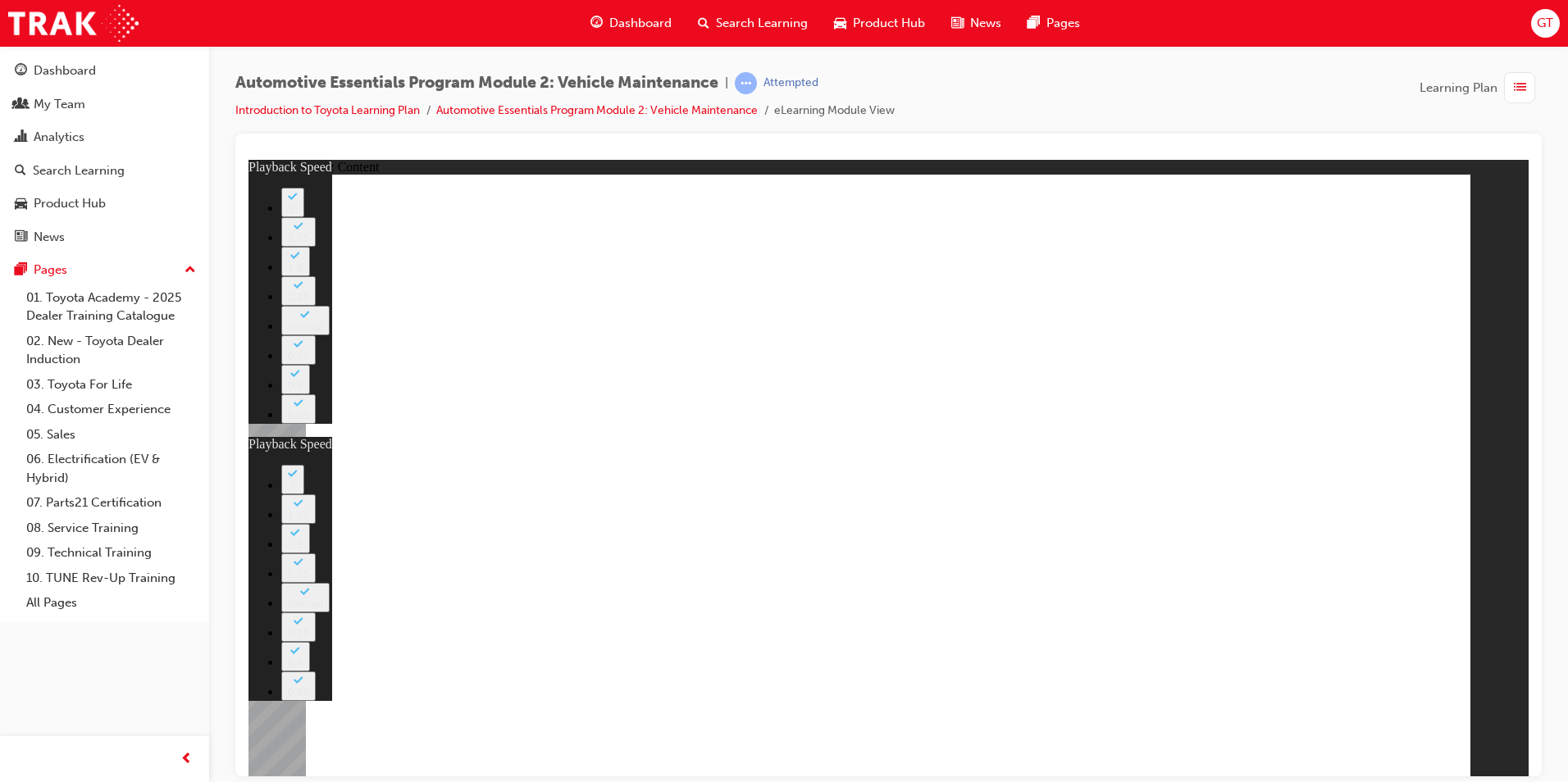
type input "35"
type input "33"
type input "35"
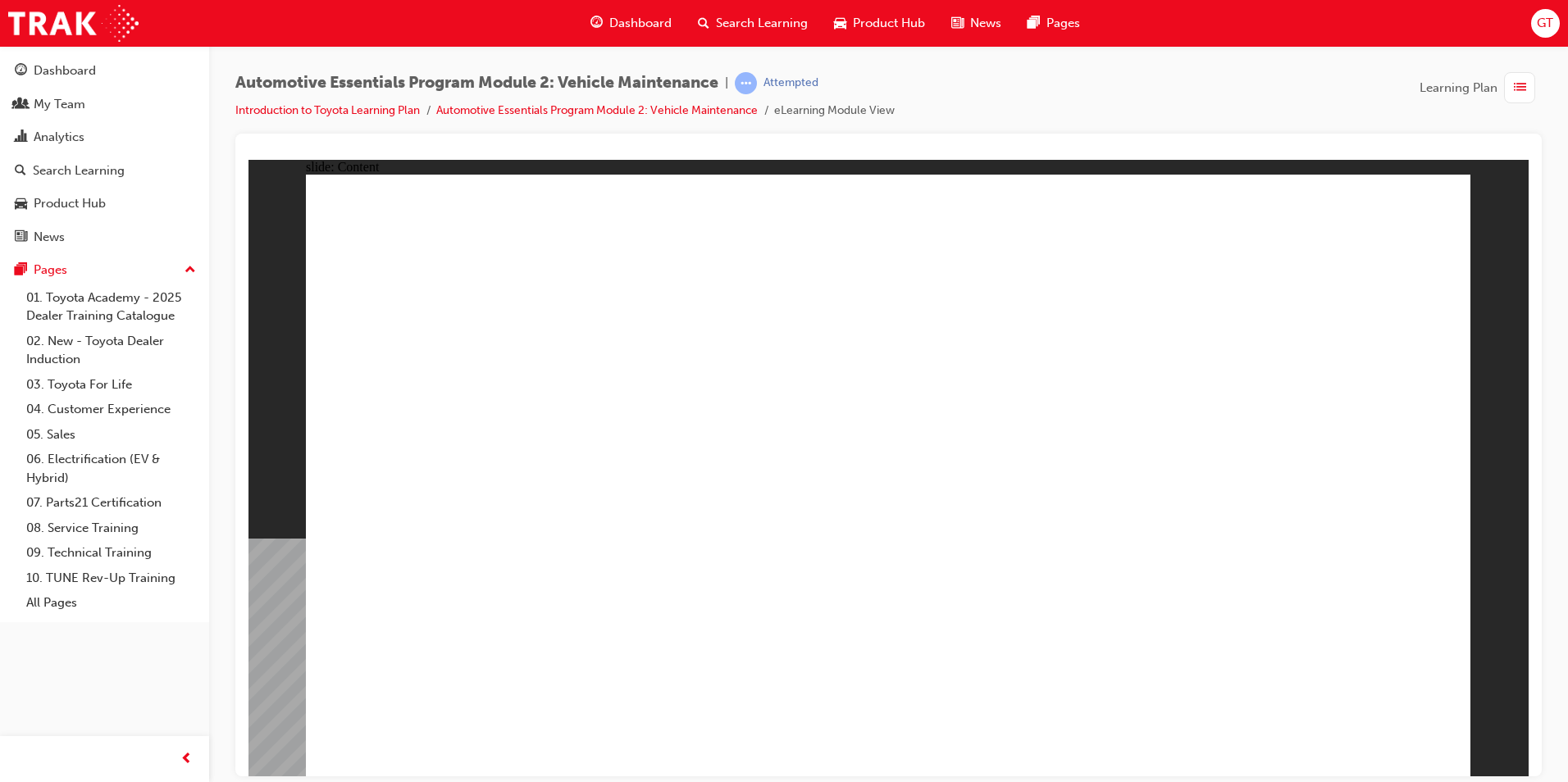
drag, startPoint x: 1395, startPoint y: 207, endPoint x: 1411, endPoint y: 201, distance: 17.1
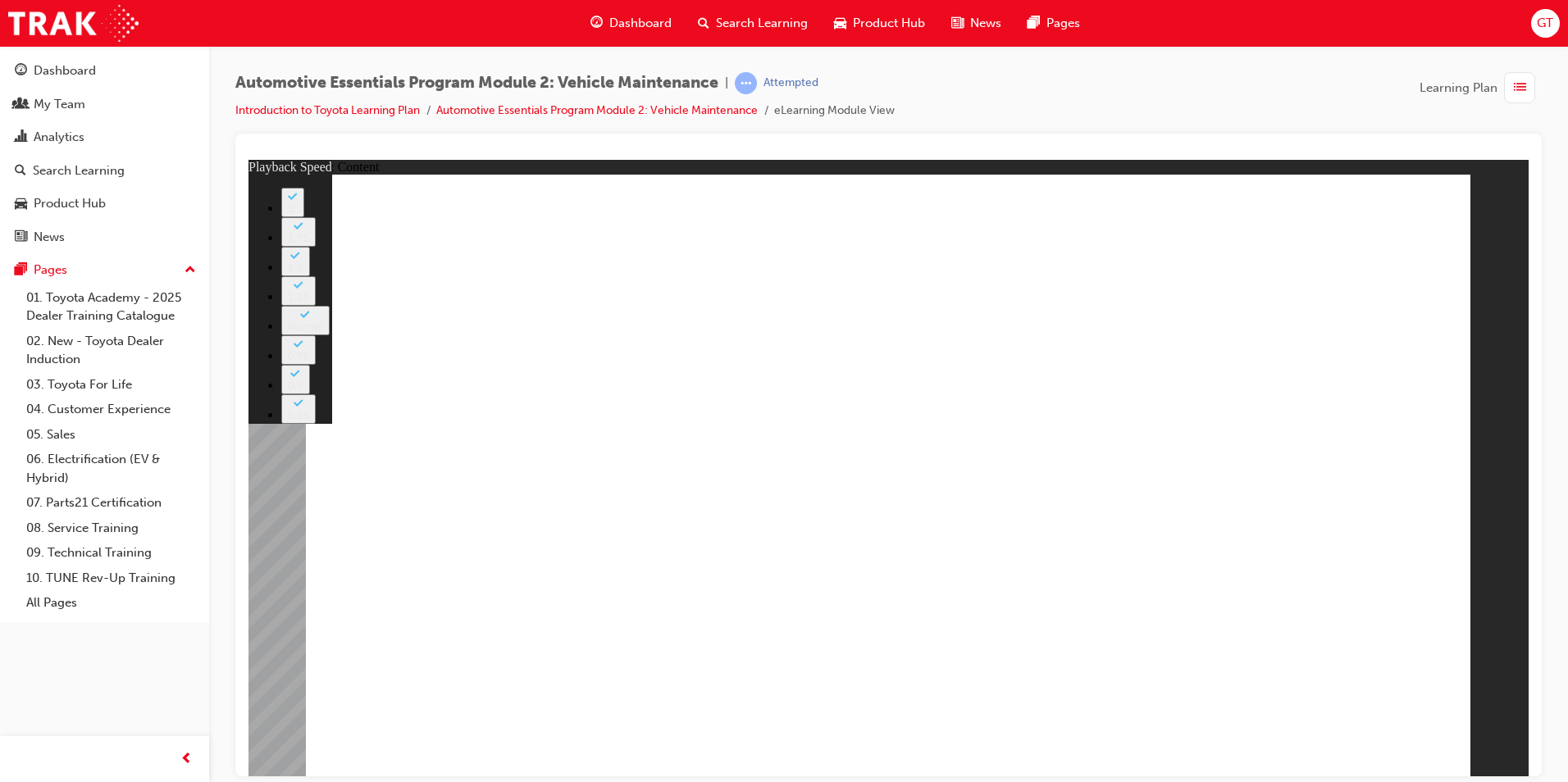
type input "8"
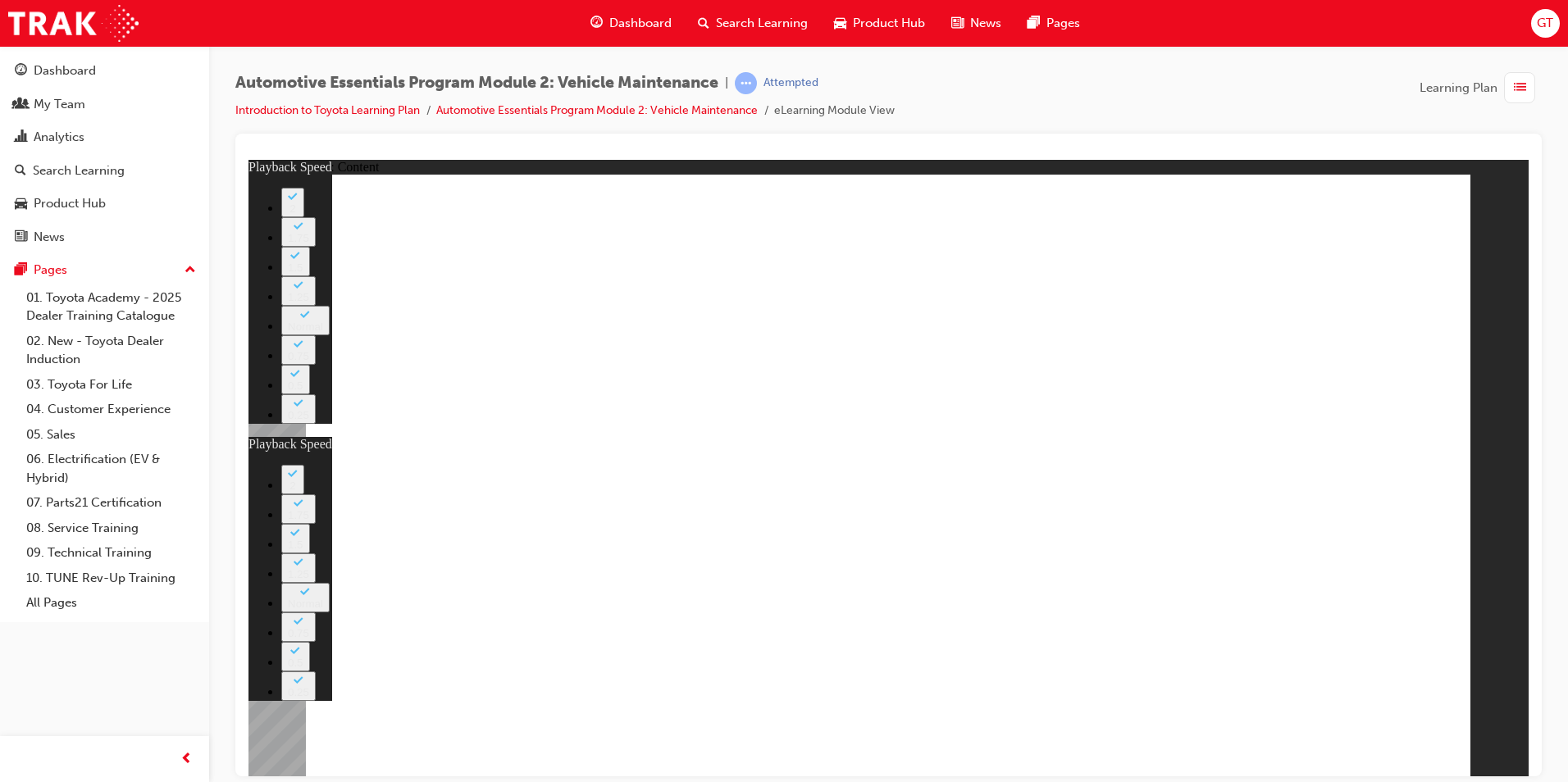
type input "27"
type input "8"
type input "27"
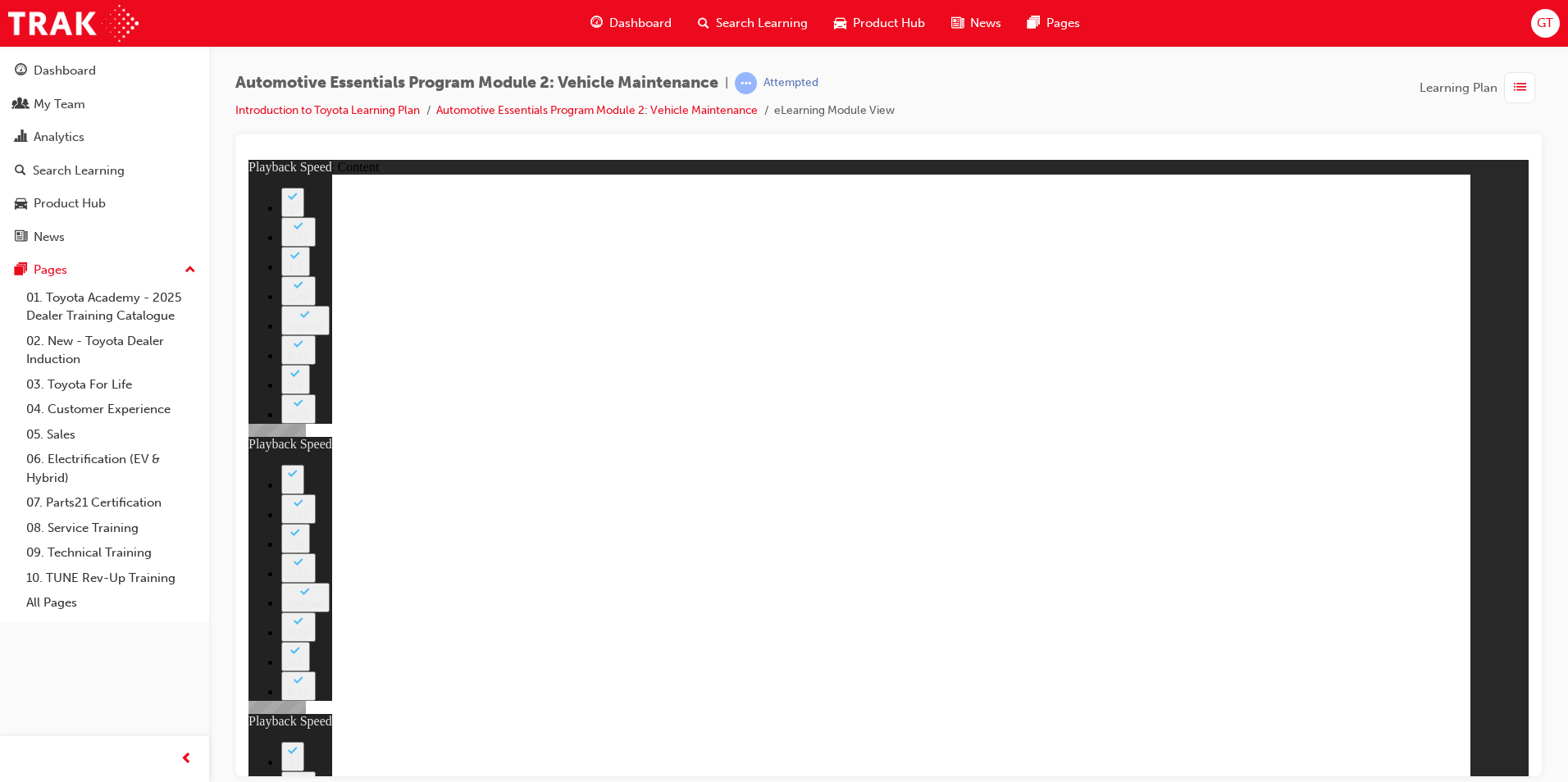
type input "10"
type input "8"
type input "27"
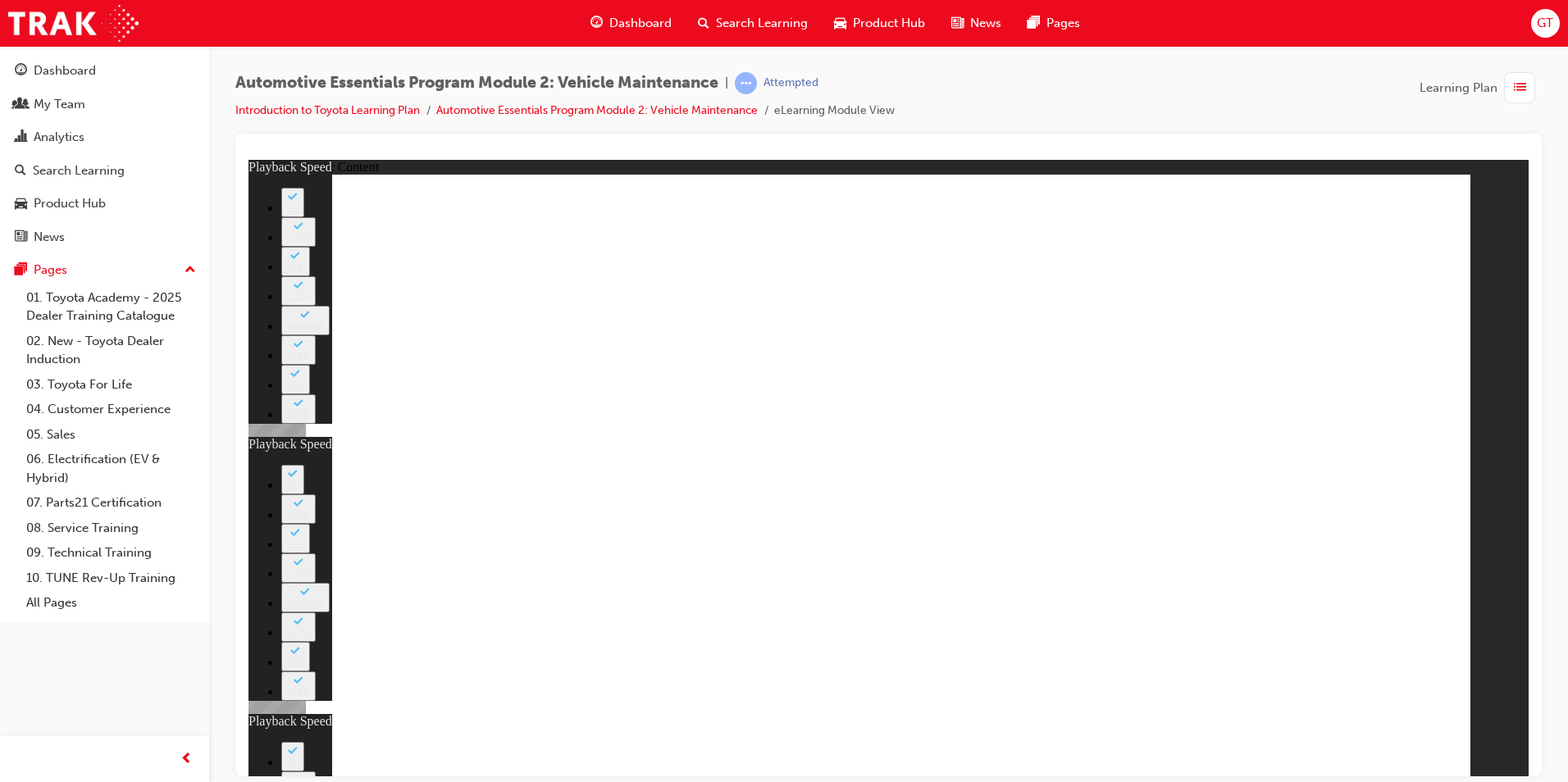
type input "10"
type input "56"
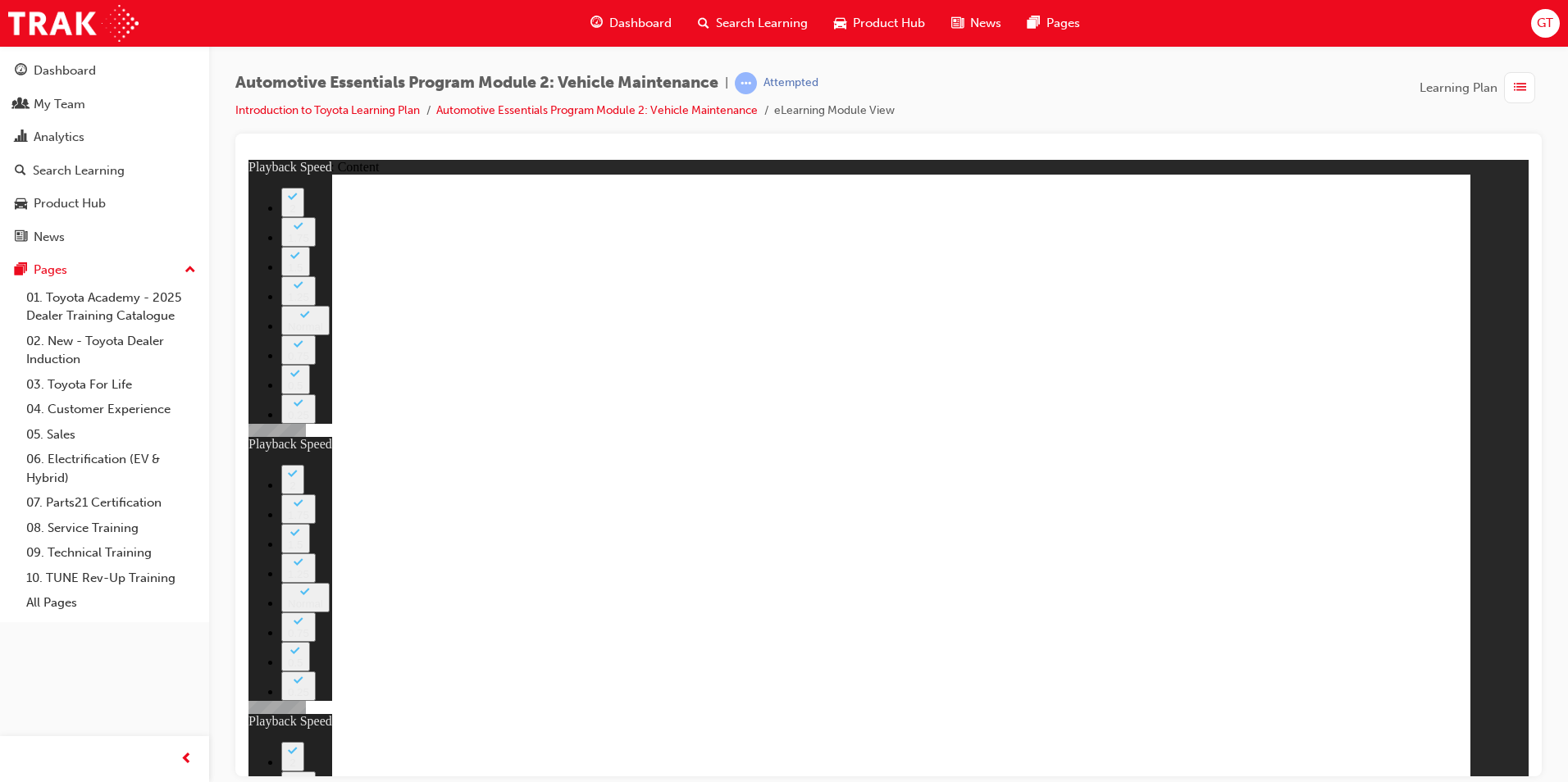
type input "8"
type input "27"
type input "10"
type input "56"
type input "9"
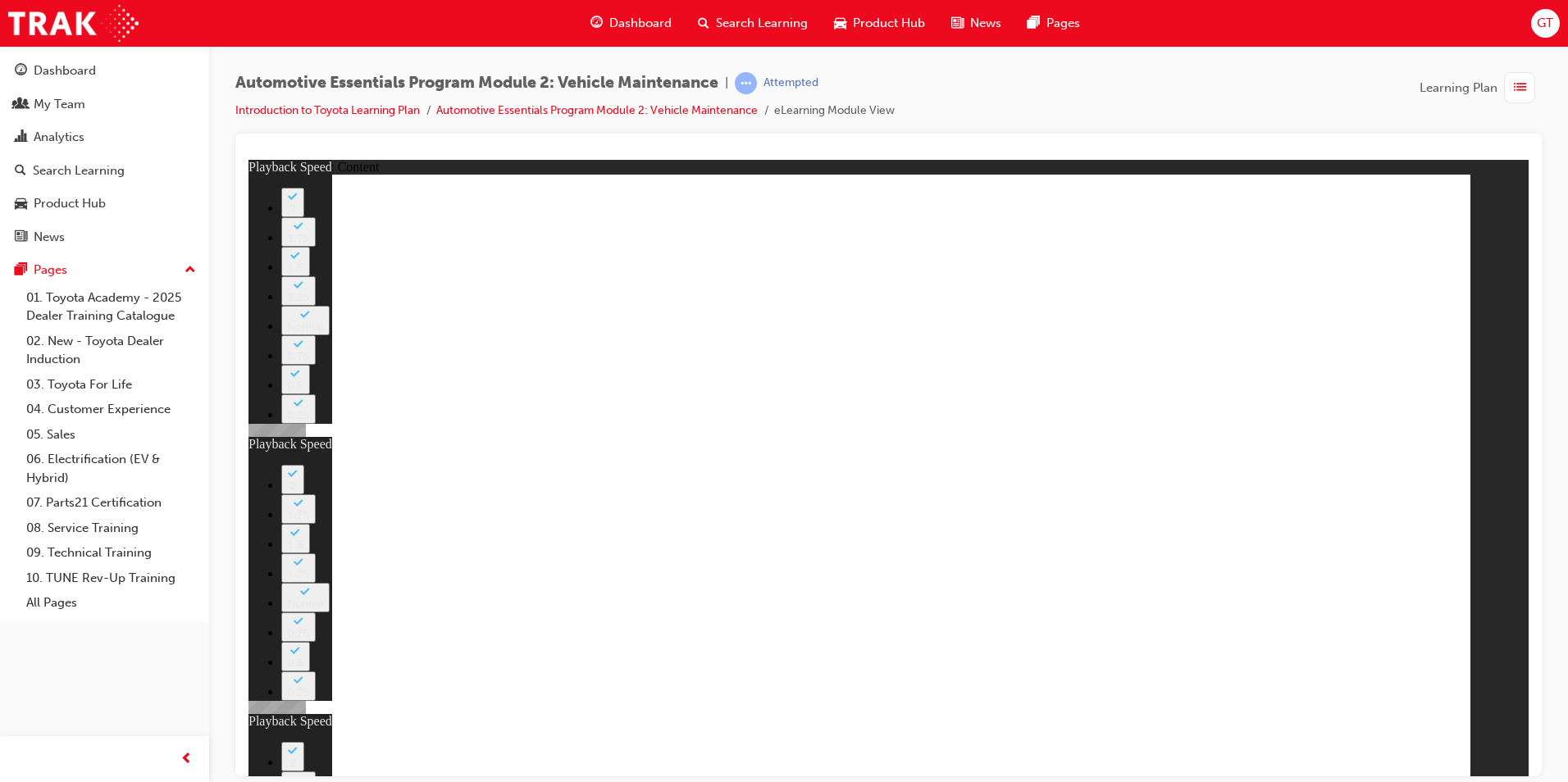
type input "56"
type input "11"
type input "8"
type input "27"
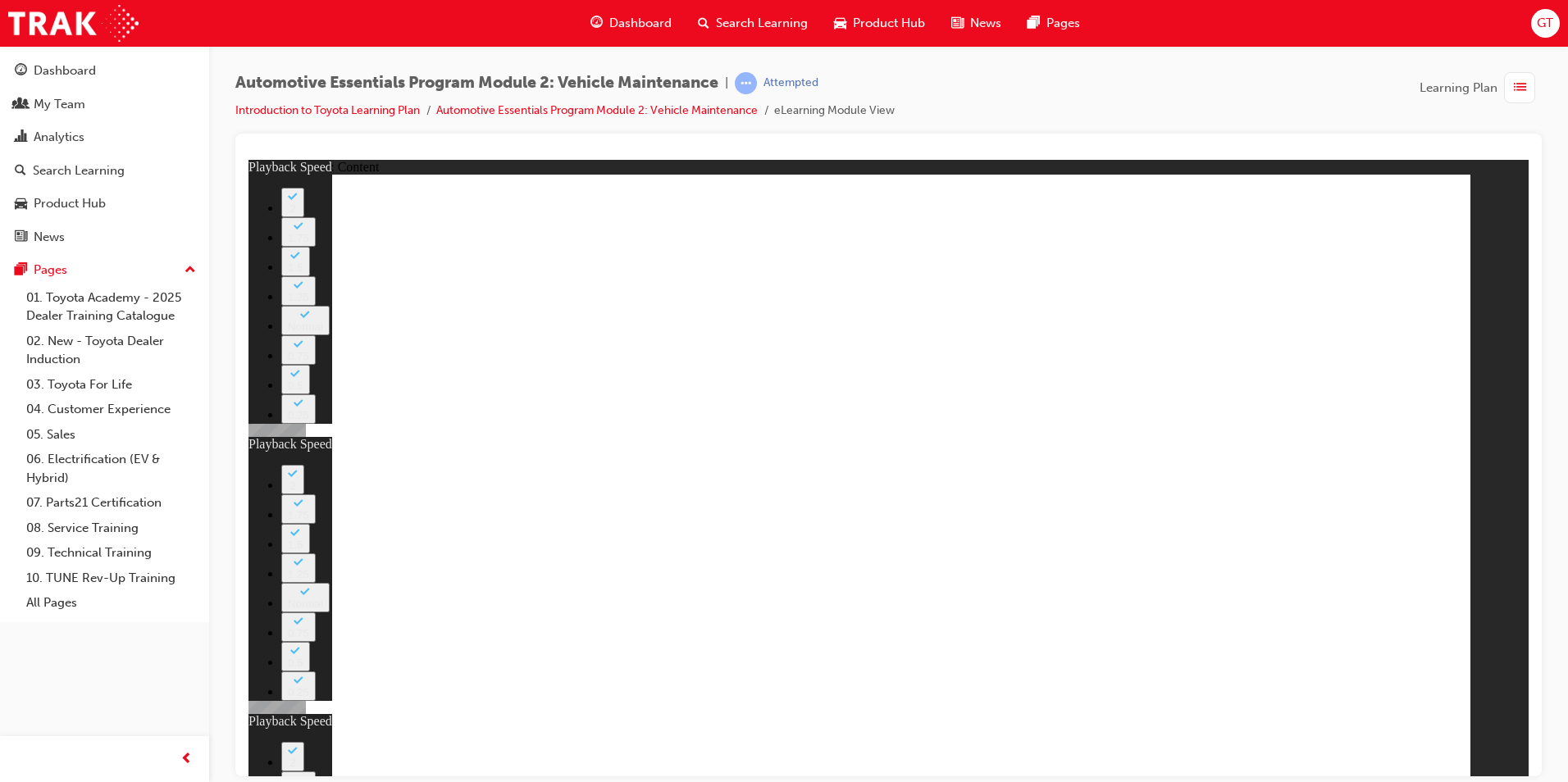
type input "10"
type input "56"
type input "11"
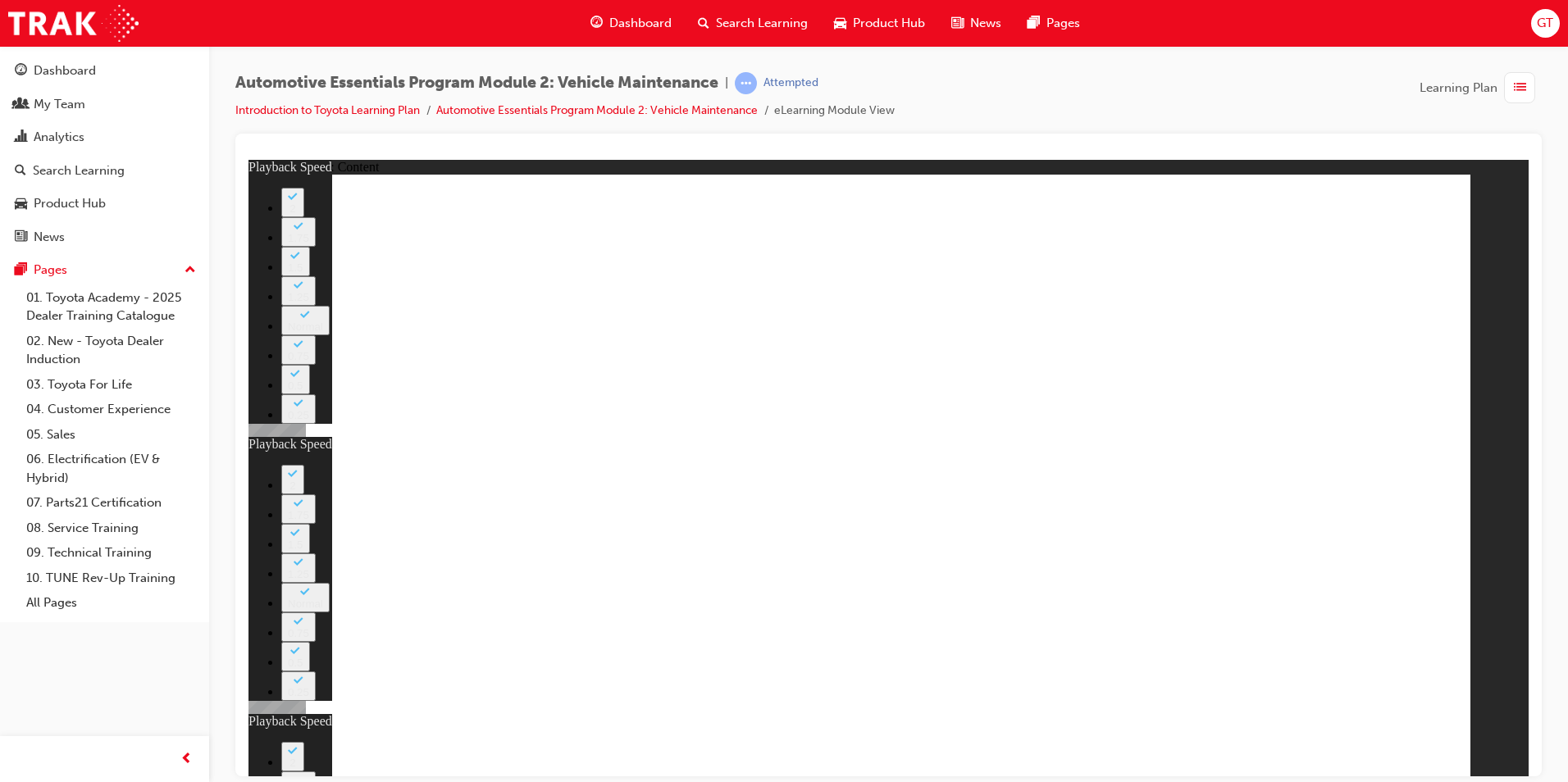
type input "8"
type input "27"
type input "10"
type input "56"
type input "11"
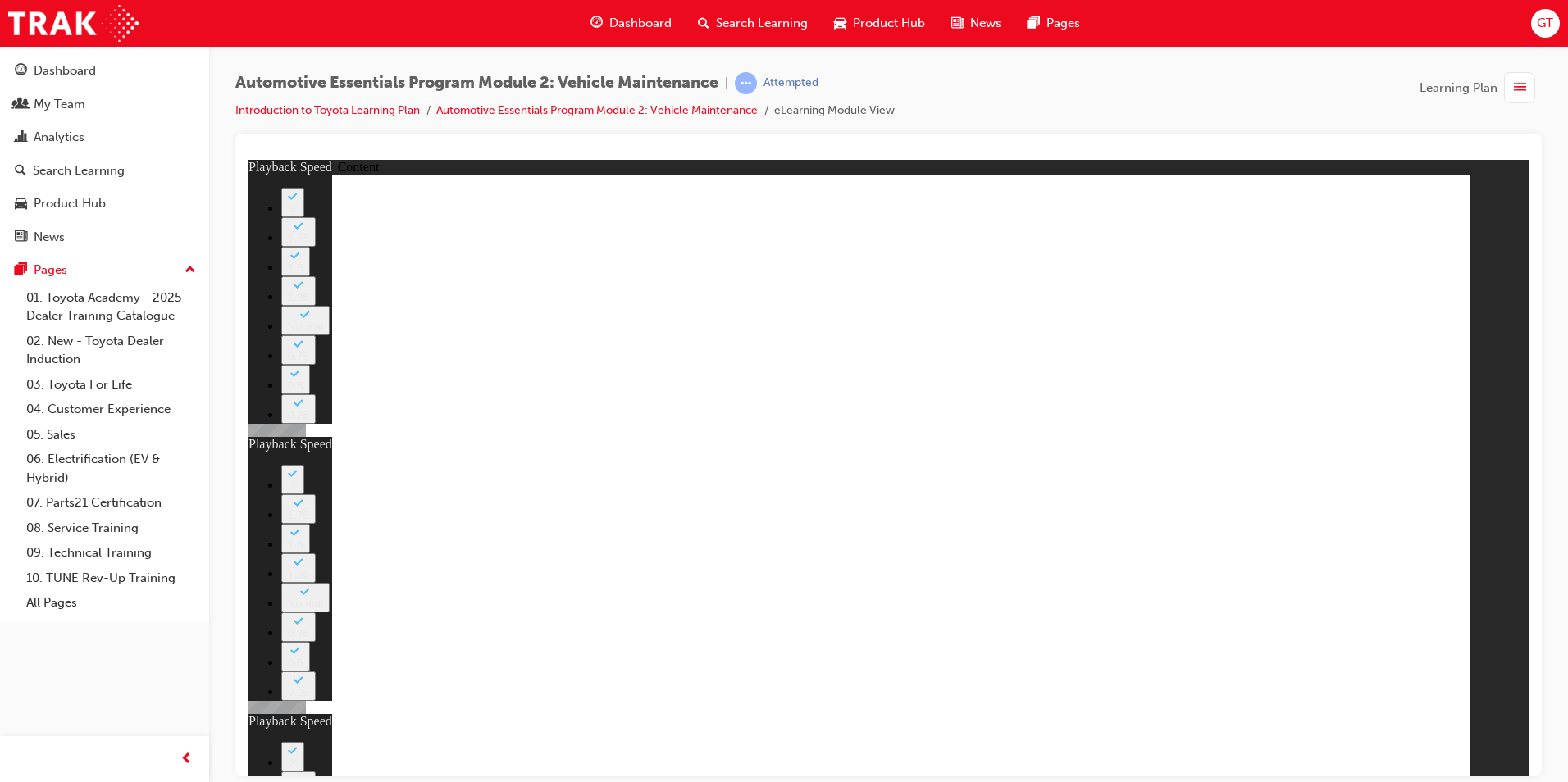
drag, startPoint x: 1323, startPoint y: 730, endPoint x: 1341, endPoint y: 728, distance: 18.1
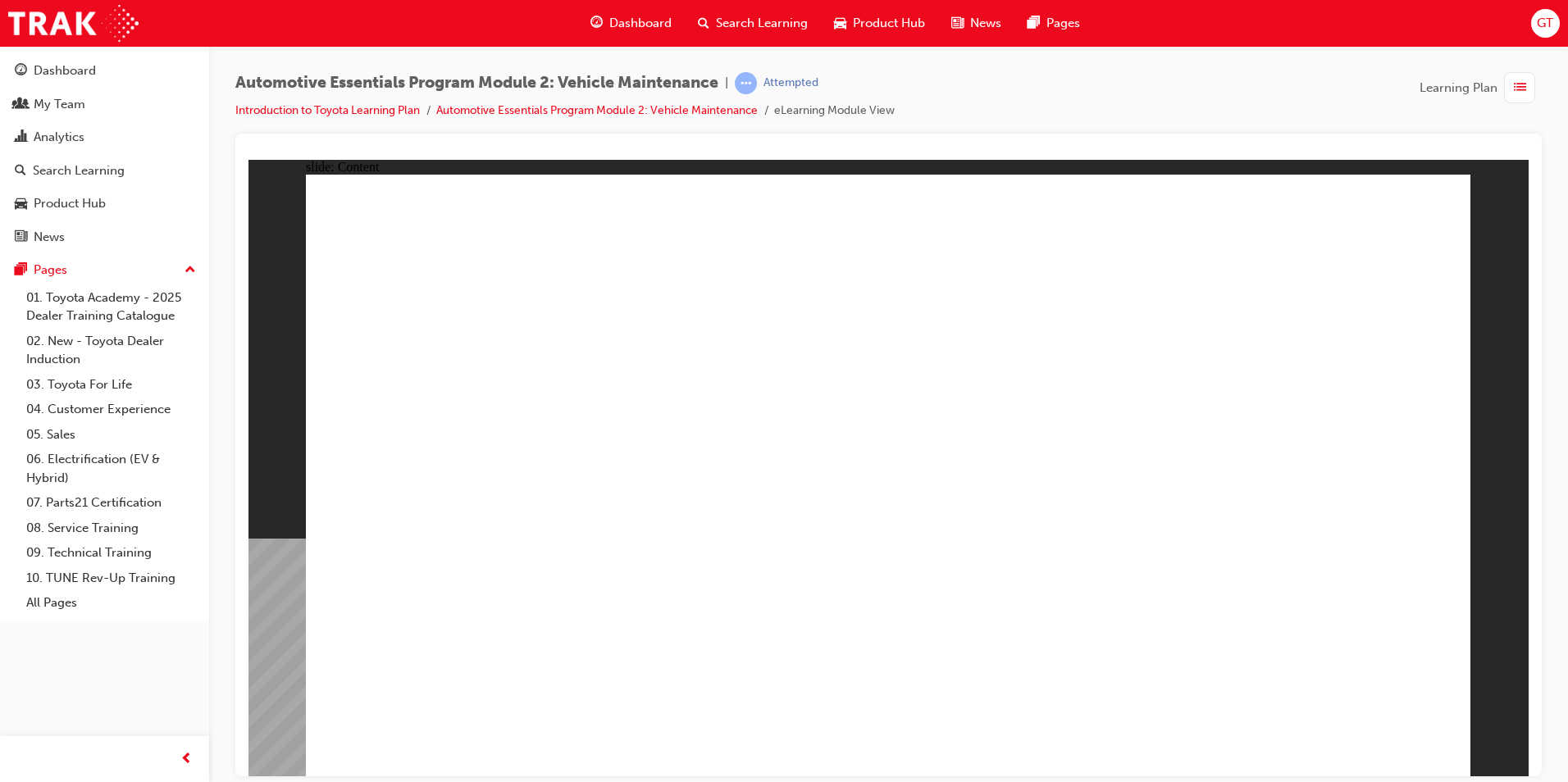
radio input "true"
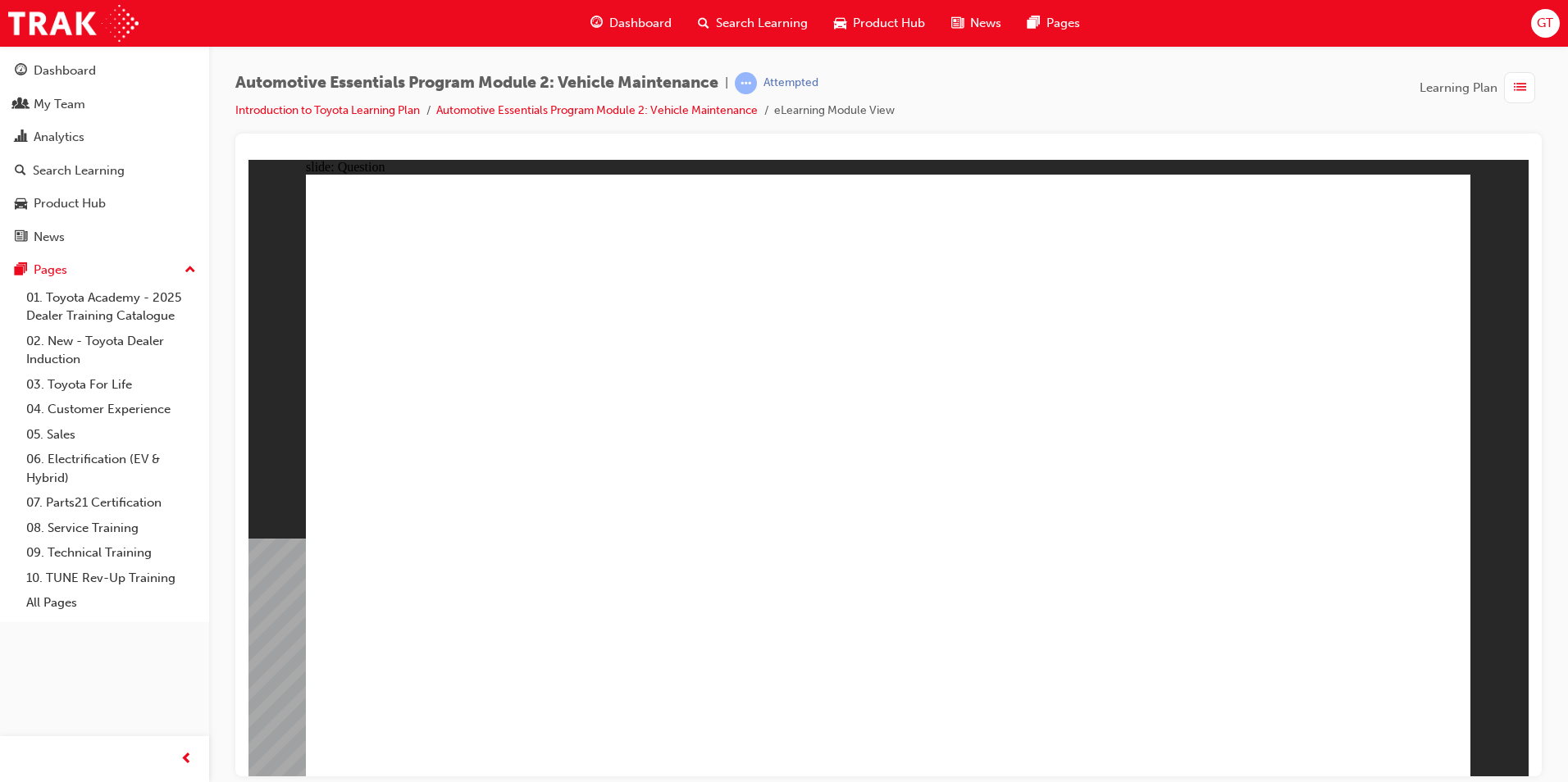
radio input "true"
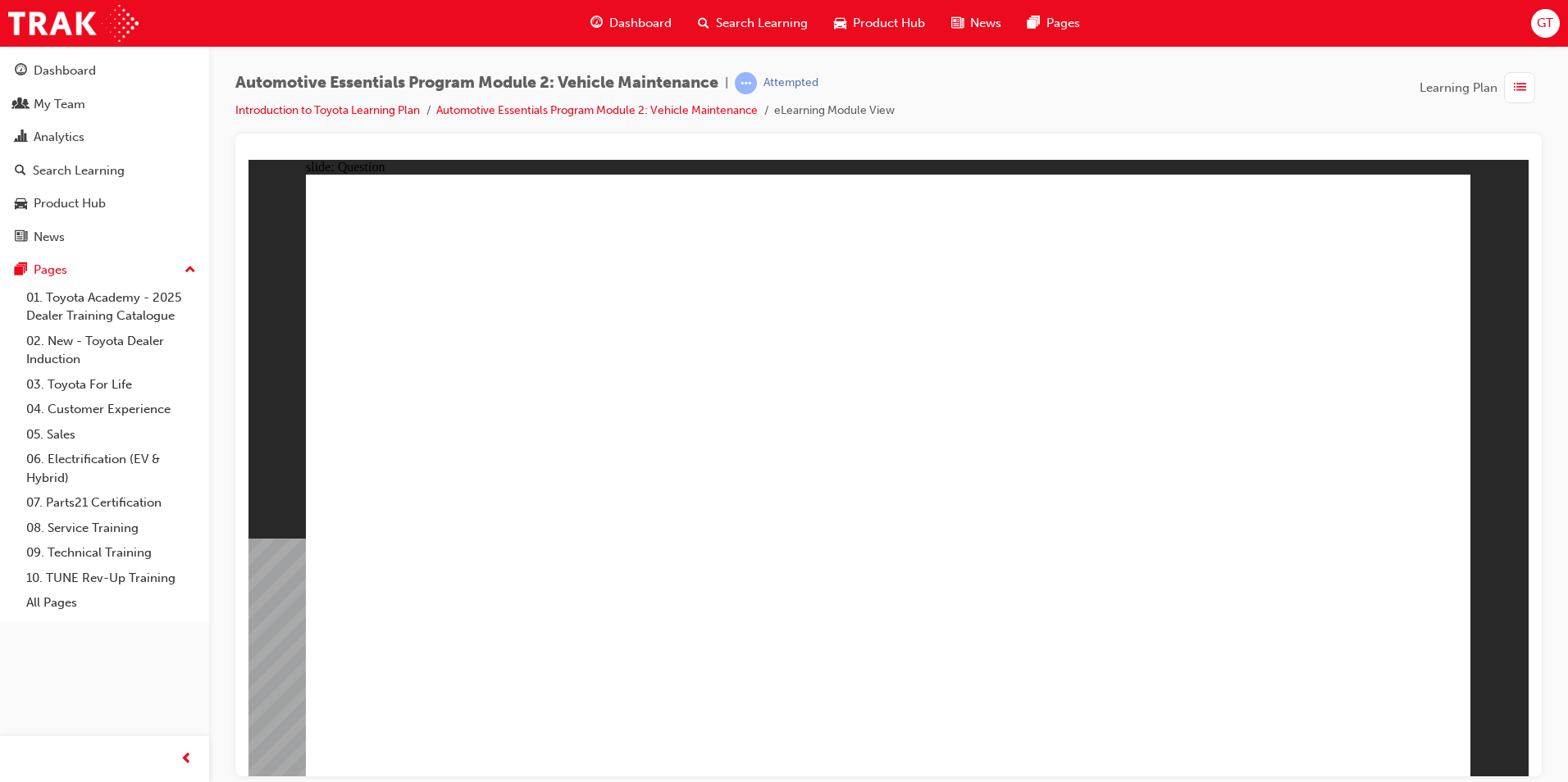
click at [1527, 84] on div "button" at bounding box center [1519, 87] width 31 height 31
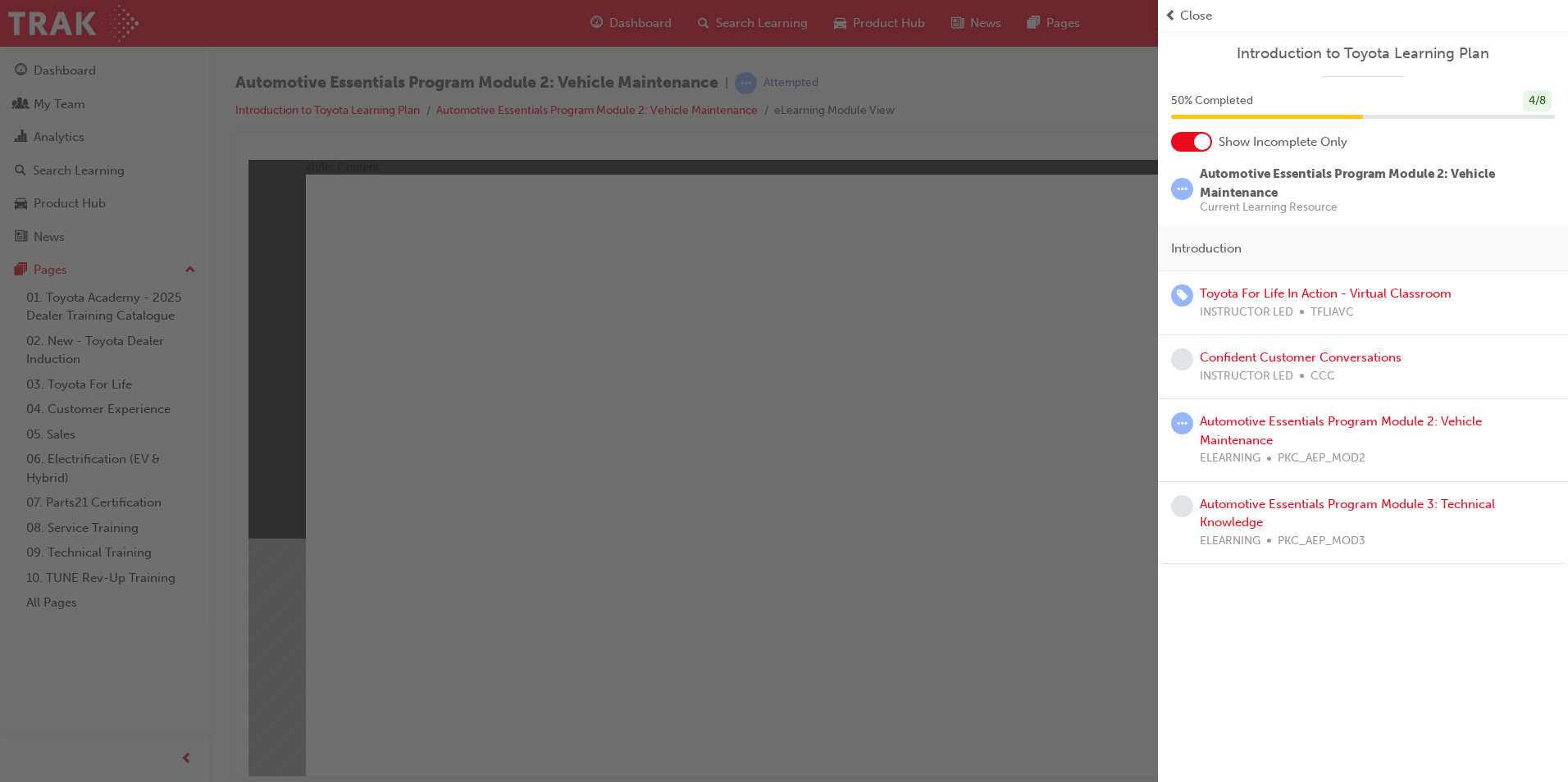
click at [1181, 9] on span "Close" at bounding box center [1196, 16] width 32 height 19
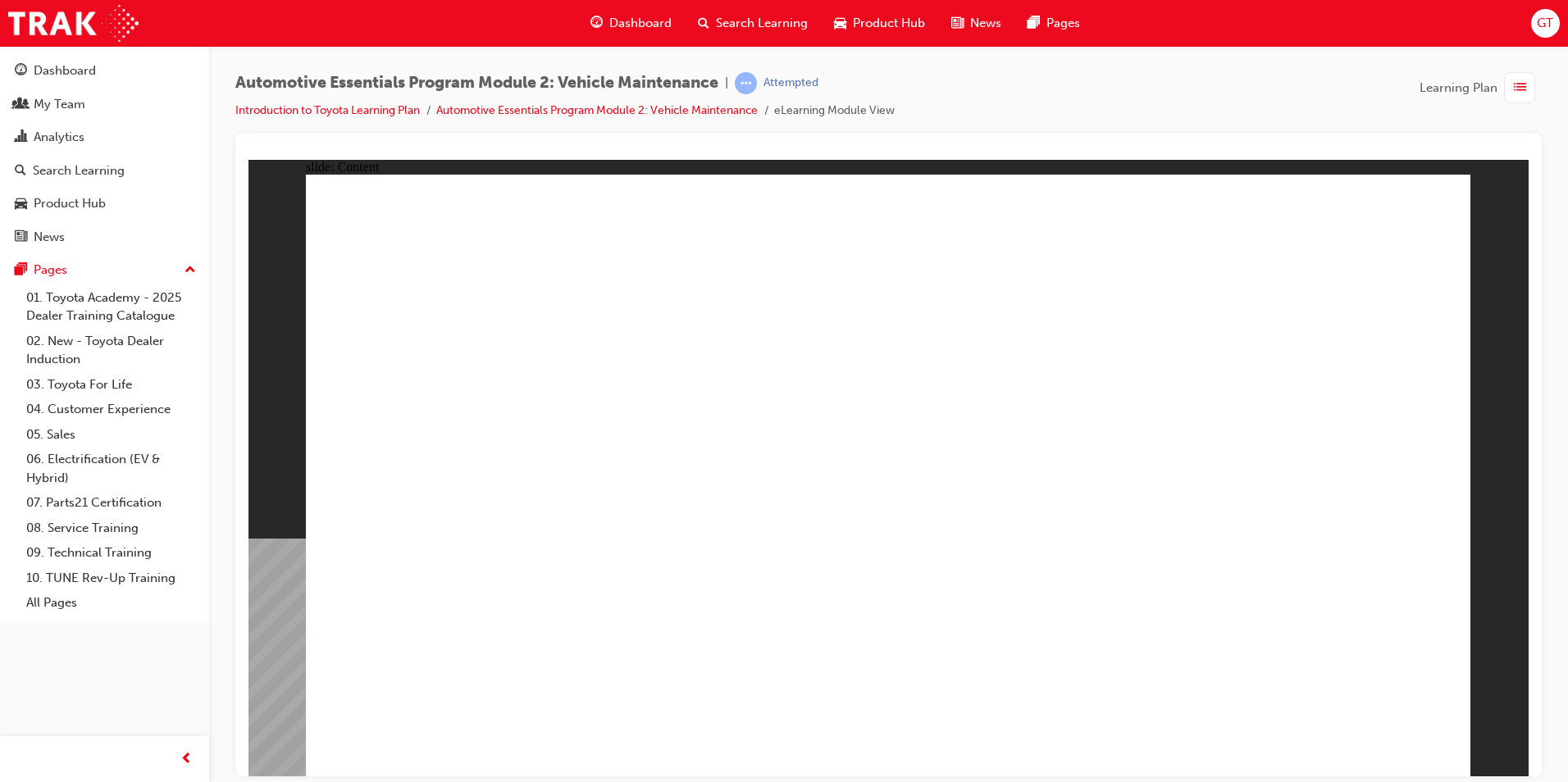
drag, startPoint x: 883, startPoint y: 462, endPoint x: 838, endPoint y: 468, distance: 45.4
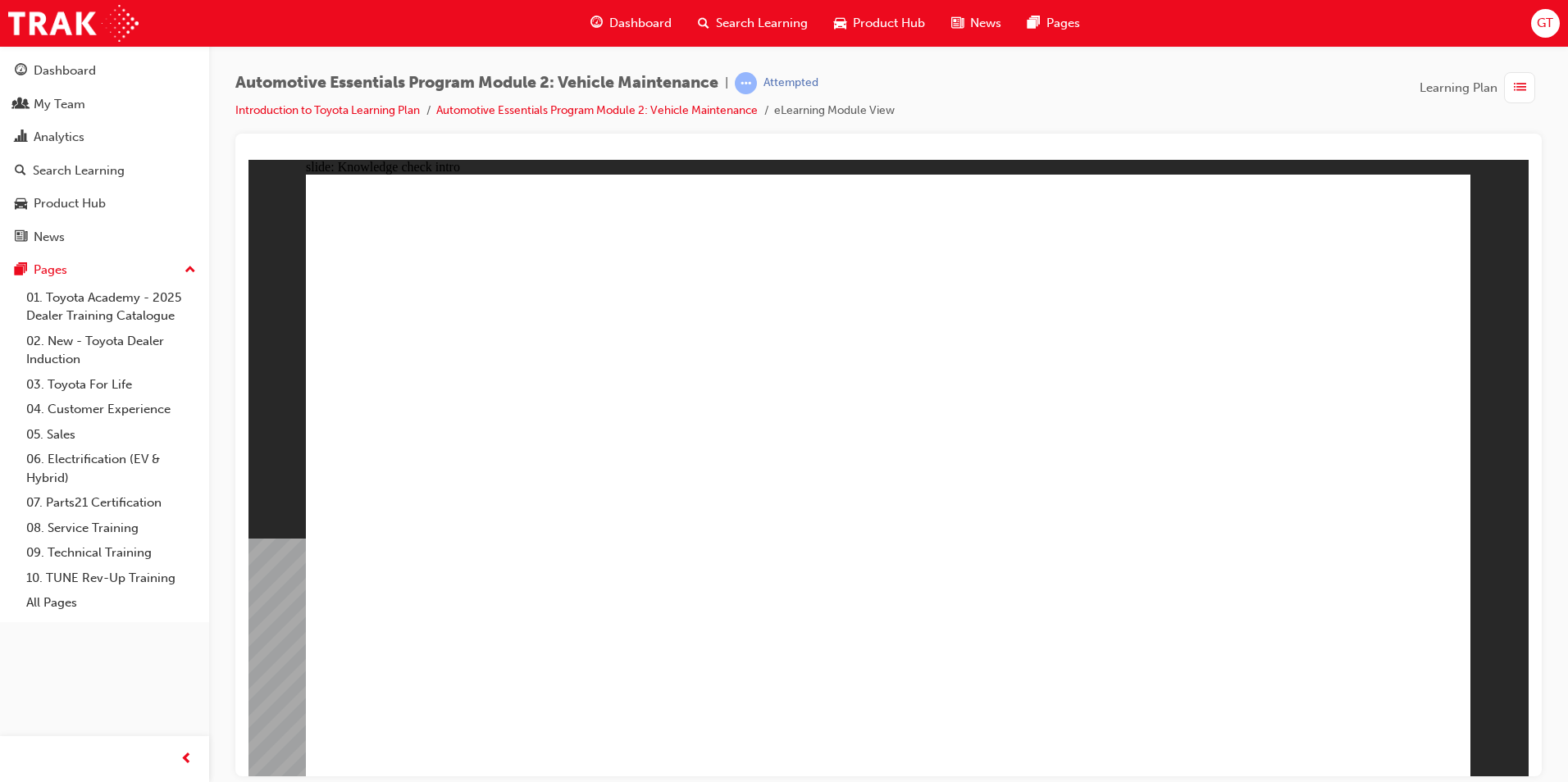
radio input "true"
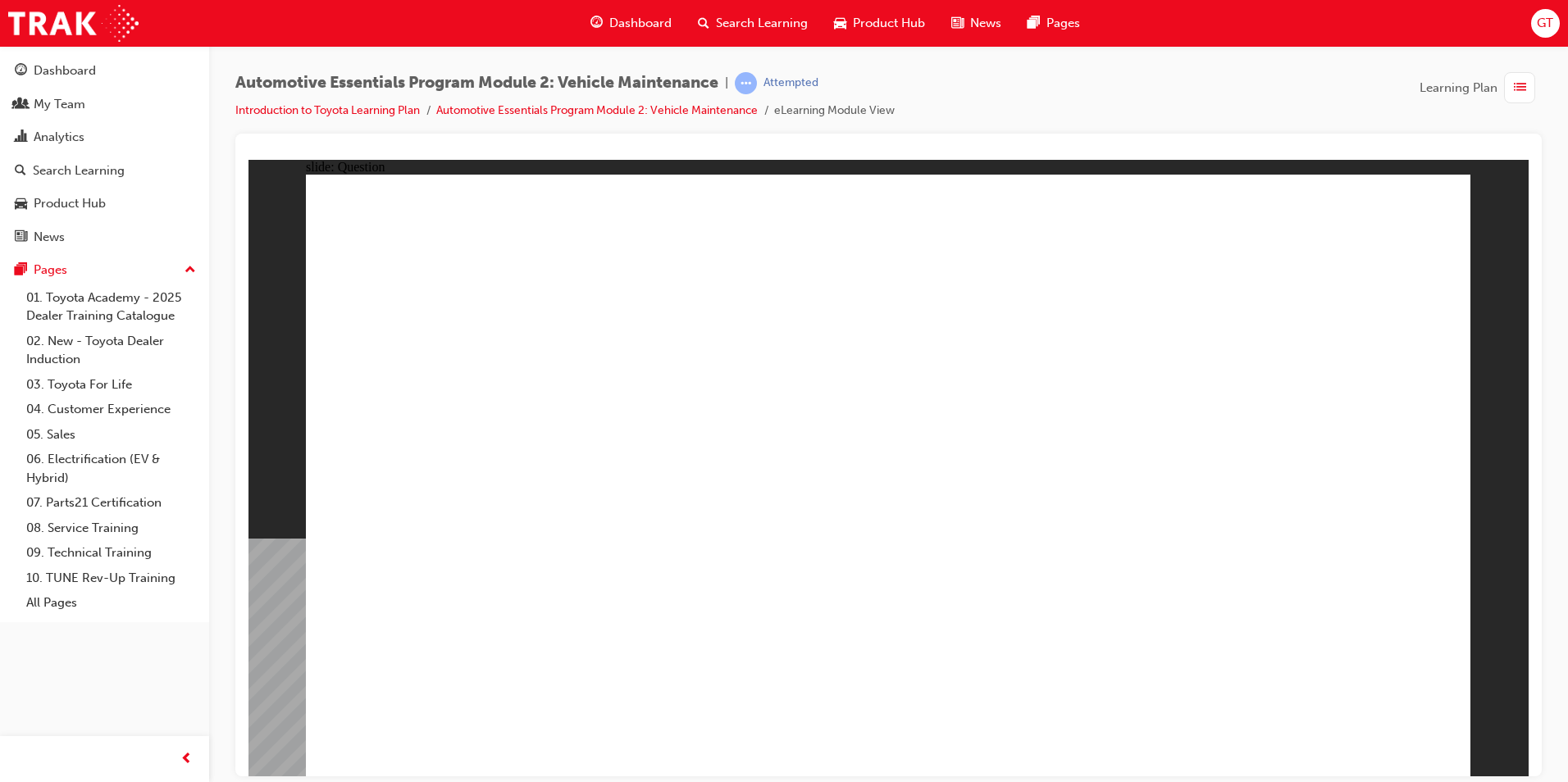
radio input "true"
